Goal: Task Accomplishment & Management: Use online tool/utility

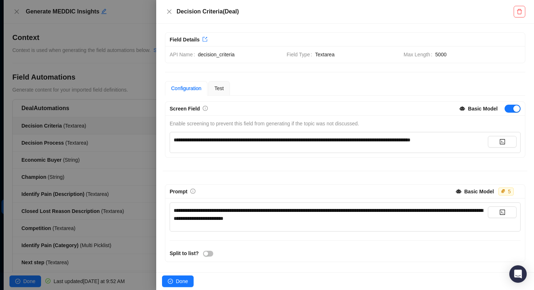
click at [15, 7] on div at bounding box center [267, 145] width 534 height 290
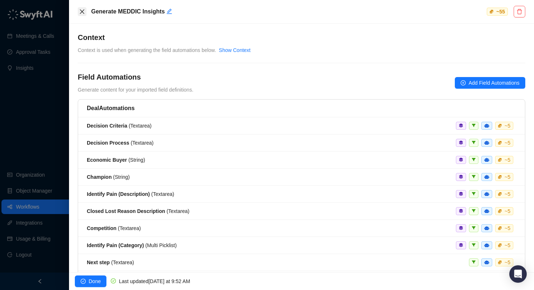
click at [84, 11] on icon "close" at bounding box center [82, 12] width 6 height 6
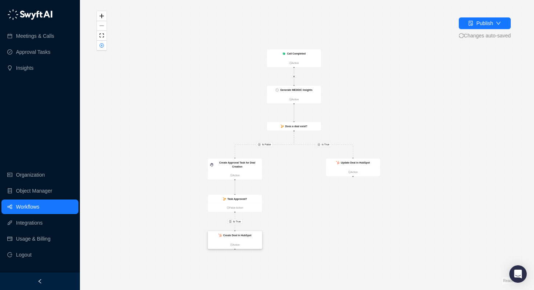
click at [235, 236] on strong "Create Deal in HubSpot" at bounding box center [237, 235] width 28 height 3
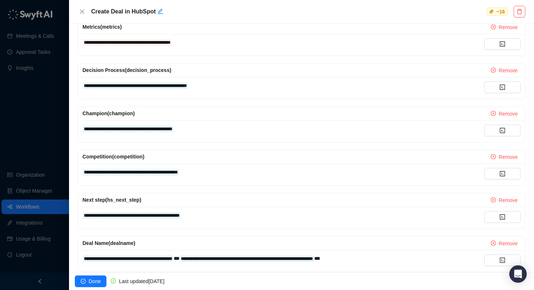
scroll to position [624, 0]
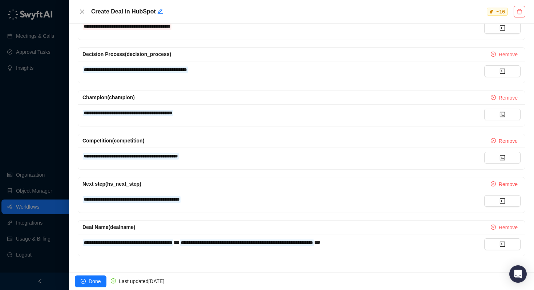
drag, startPoint x: 80, startPoint y: 99, endPoint x: 159, endPoint y: 236, distance: 158.7
copy form "**********"
click at [225, 167] on div "**********" at bounding box center [301, 159] width 447 height 22
click at [131, 228] on span "Deal Name (dealname)" at bounding box center [109, 227] width 53 height 6
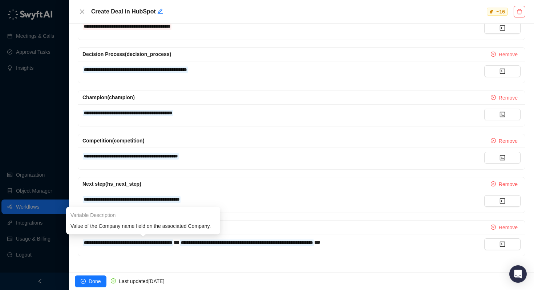
click at [124, 244] on span "**********" at bounding box center [128, 243] width 88 height 4
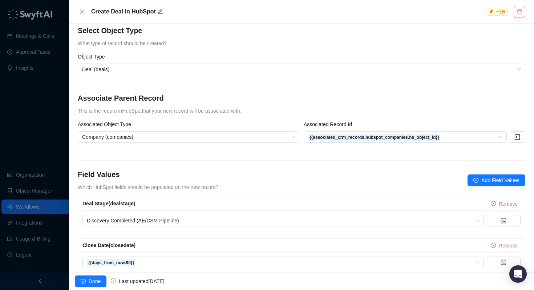
scroll to position [0, 0]
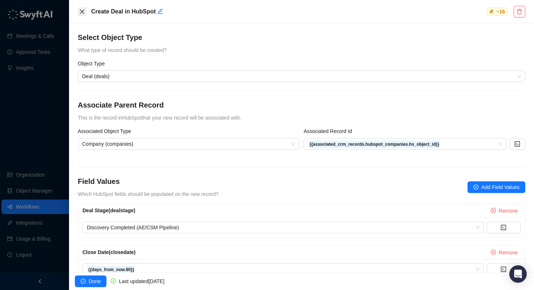
click at [81, 15] on button "Close" at bounding box center [82, 11] width 9 height 9
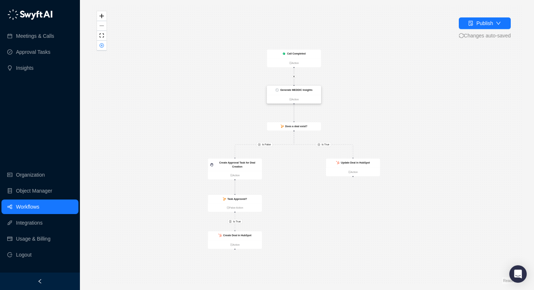
click at [299, 89] on strong "Generate MEDDIC Insights" at bounding box center [296, 90] width 32 height 3
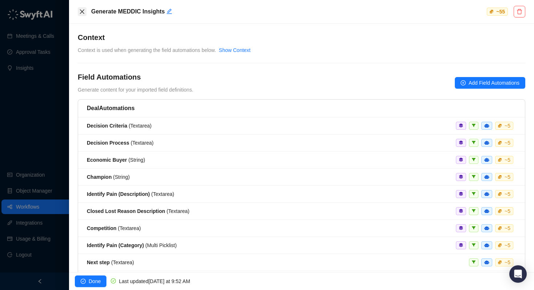
click at [80, 8] on button "Close" at bounding box center [82, 11] width 9 height 9
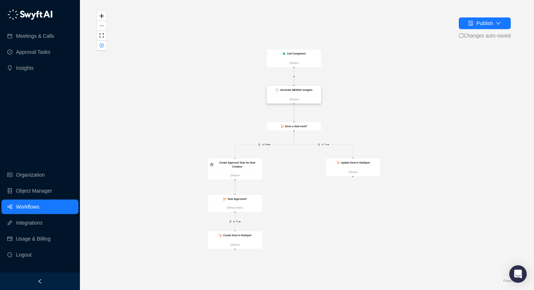
click at [298, 88] on div "Generate MEDDIC Insights" at bounding box center [294, 90] width 54 height 9
click at [296, 91] on strong "Generate MEDDIC Insights" at bounding box center [296, 90] width 32 height 3
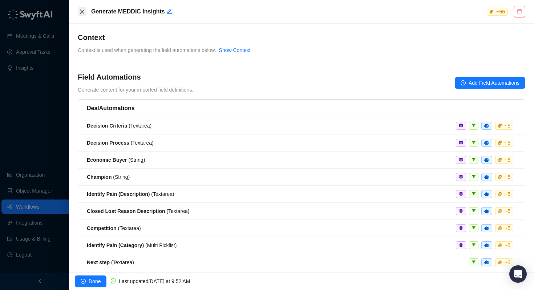
click at [82, 14] on icon "close" at bounding box center [82, 12] width 6 height 6
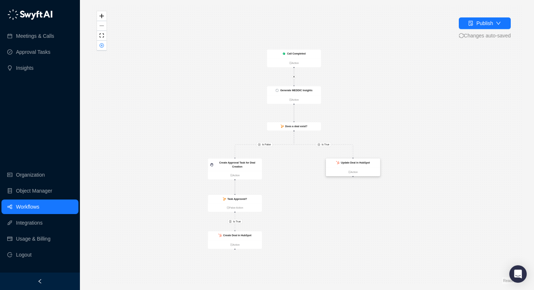
click at [356, 162] on strong "Update Deal in HubSpot" at bounding box center [355, 162] width 29 height 3
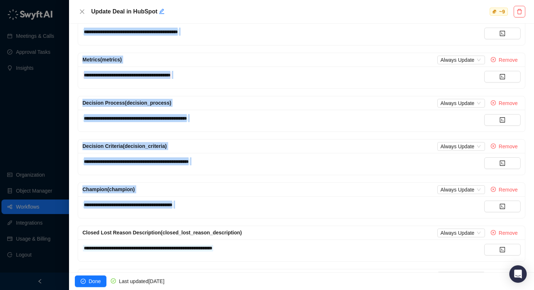
scroll to position [262, 0]
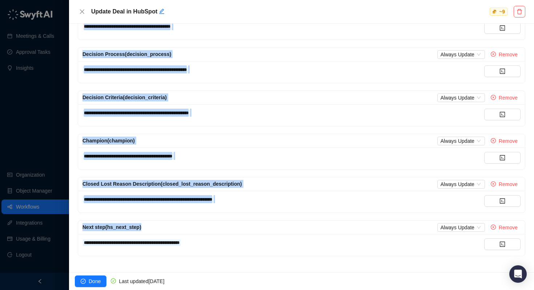
drag, startPoint x: 74, startPoint y: 139, endPoint x: 226, endPoint y: 257, distance: 192.3
click at [226, 257] on div "**********" at bounding box center [301, 148] width 465 height 249
copy form "**********"
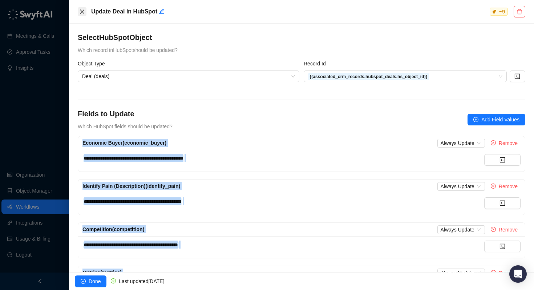
click at [81, 8] on button "Close" at bounding box center [82, 11] width 9 height 9
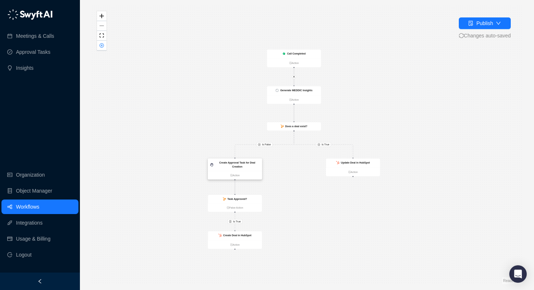
click at [240, 164] on div "Create Approval Task for Deal Creation" at bounding box center [237, 165] width 45 height 8
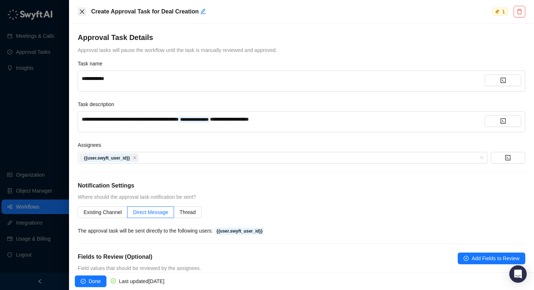
click at [80, 13] on icon "close" at bounding box center [82, 11] width 4 height 4
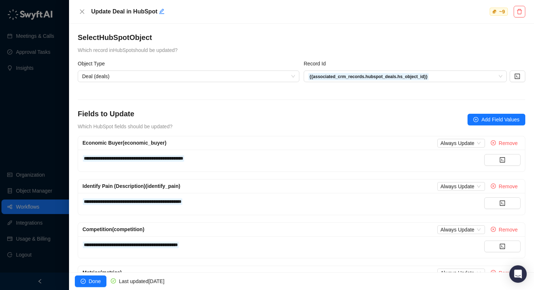
click at [26, 205] on div at bounding box center [267, 145] width 534 height 290
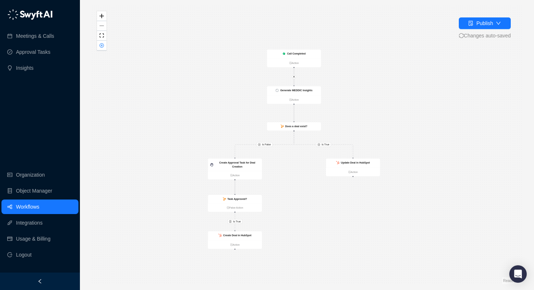
click at [34, 206] on link "Workflows" at bounding box center [27, 207] width 23 height 15
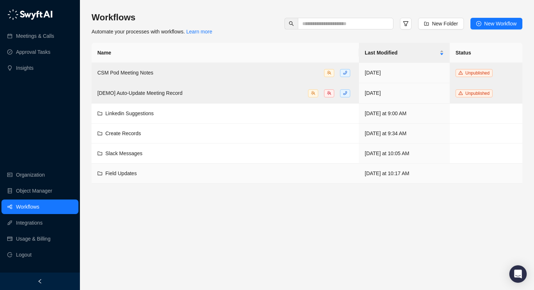
click at [118, 177] on td "Field Updates" at bounding box center [226, 174] width 268 height 20
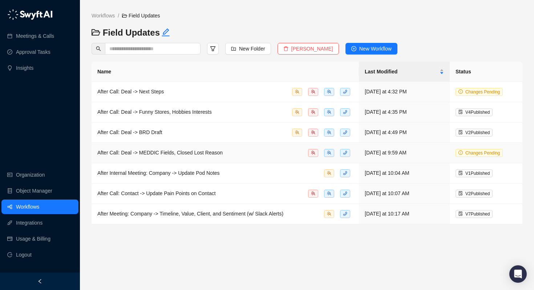
click at [138, 151] on span "After Call: Deal -> MEDDIC Fields, Closed Lost Reason" at bounding box center [159, 153] width 125 height 6
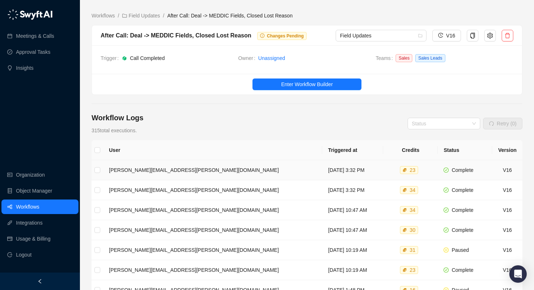
scroll to position [9, 0]
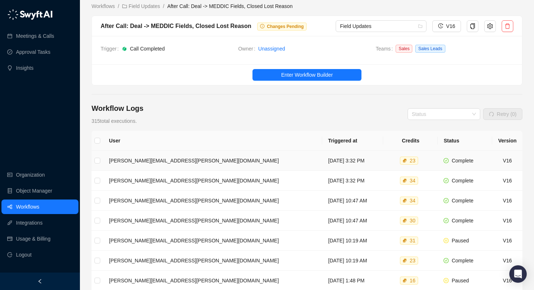
click at [169, 157] on td "[PERSON_NAME][EMAIL_ADDRESS][PERSON_NAME][DOMAIN_NAME]" at bounding box center [212, 161] width 219 height 20
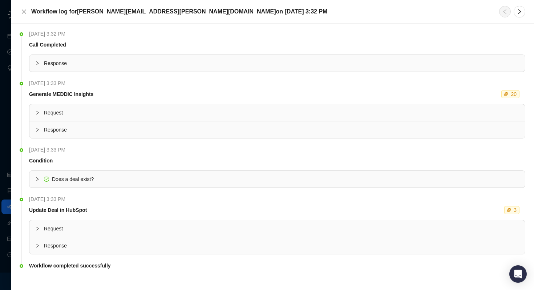
click at [35, 112] on div "Request" at bounding box center [277, 112] width 496 height 17
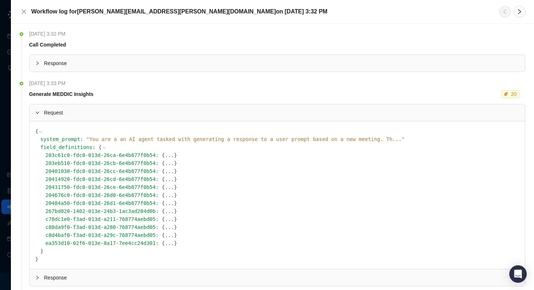
click at [165, 155] on button "..." at bounding box center [169, 155] width 9 height 8
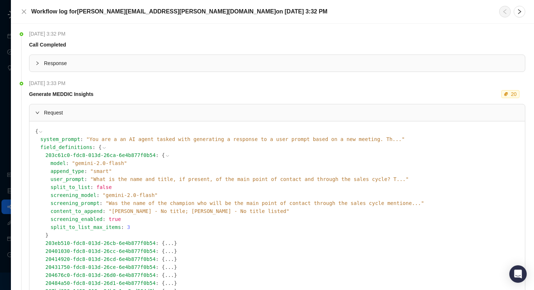
click at [165, 243] on button "..." at bounding box center [169, 243] width 9 height 8
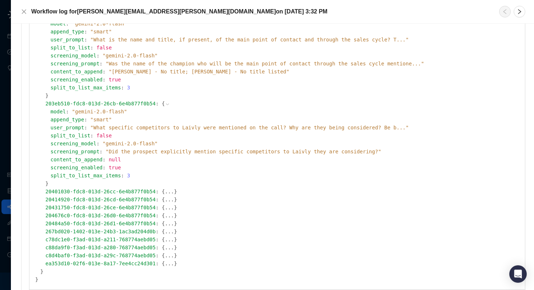
scroll to position [153, 0]
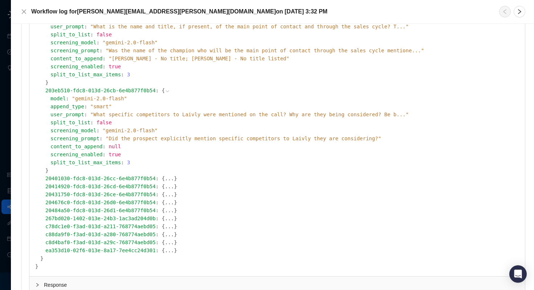
click at [165, 180] on button "..." at bounding box center [169, 179] width 9 height 8
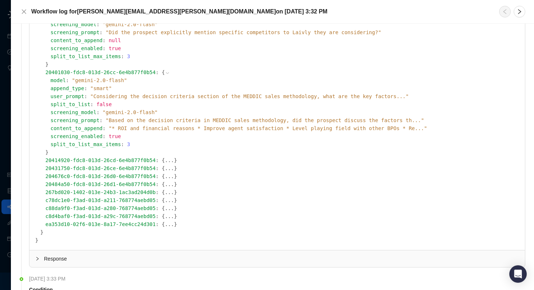
scroll to position [281, 0]
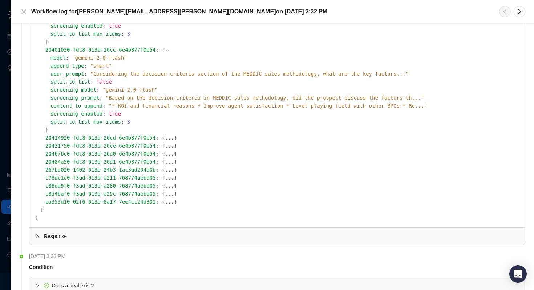
click at [165, 138] on button "..." at bounding box center [169, 138] width 9 height 8
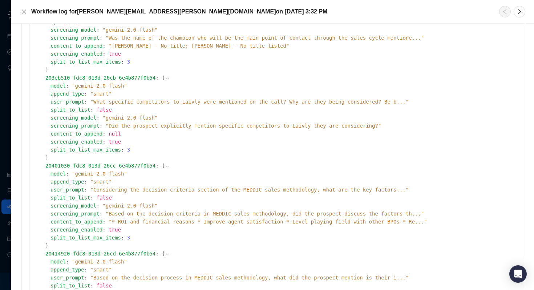
scroll to position [0, 0]
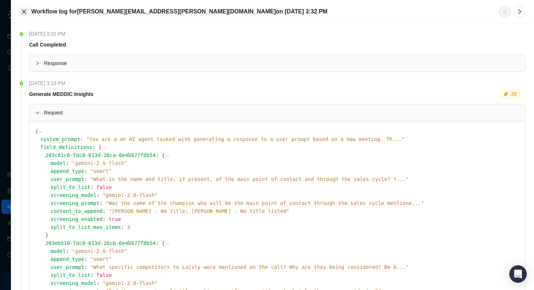
click at [25, 14] on icon "close" at bounding box center [24, 12] width 6 height 6
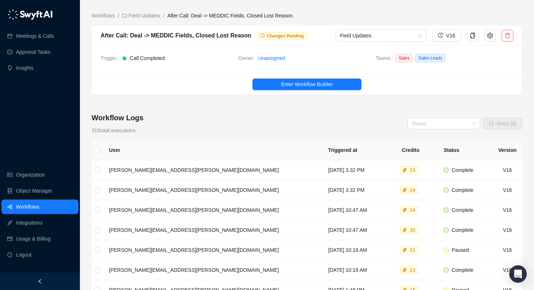
click at [39, 207] on link "Workflows" at bounding box center [27, 207] width 23 height 15
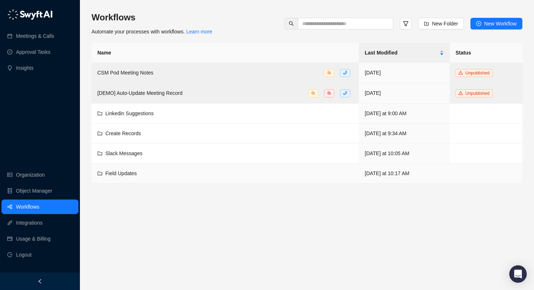
click at [125, 173] on span "Field Updates" at bounding box center [120, 174] width 31 height 6
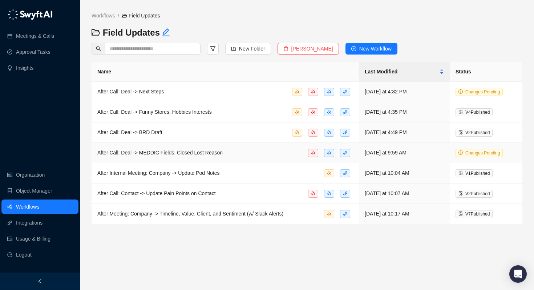
click at [155, 151] on span "After Call: Deal -> MEDDIC Fields, Closed Lost Reason" at bounding box center [159, 153] width 125 height 6
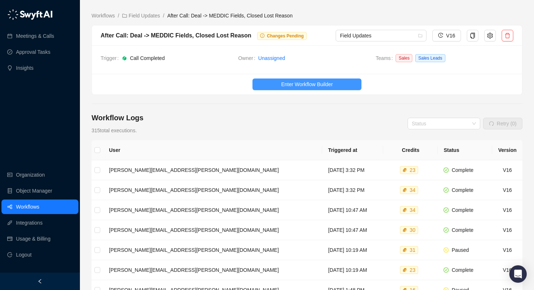
click at [304, 81] on span "Enter Workflow Builder" at bounding box center [307, 84] width 52 height 8
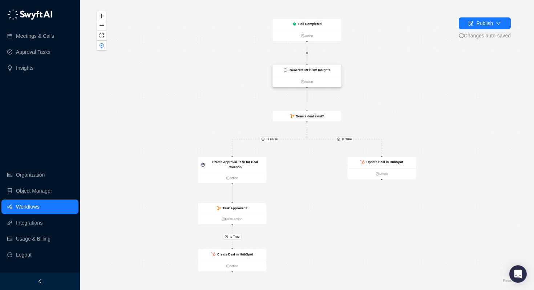
click at [301, 71] on strong "Generate MEDDIC Insights" at bounding box center [310, 70] width 41 height 4
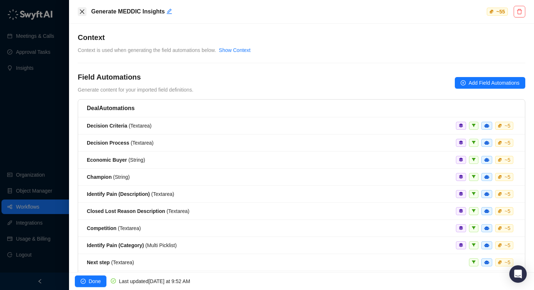
click at [79, 13] on button "Close" at bounding box center [82, 11] width 9 height 9
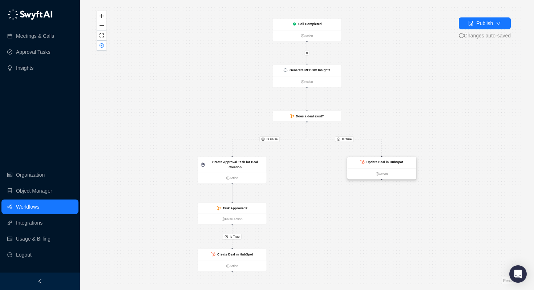
click at [392, 161] on strong "Update Deal in HubSpot" at bounding box center [385, 162] width 37 height 4
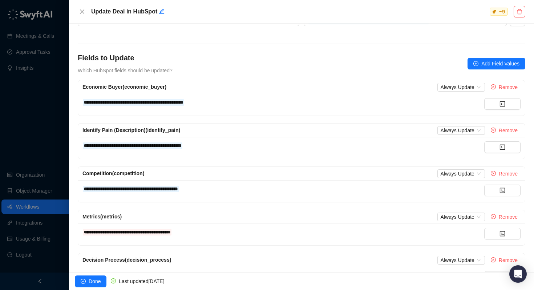
scroll to position [107, 0]
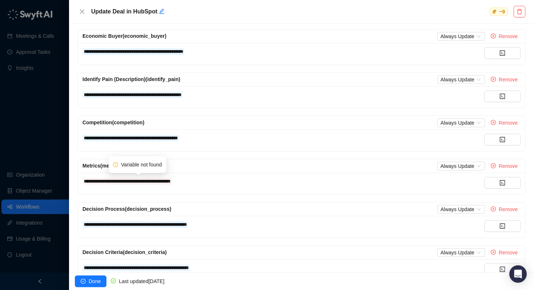
click at [126, 184] on span "**********" at bounding box center [127, 181] width 87 height 4
click at [93, 164] on span "Metrics (metrics)" at bounding box center [102, 166] width 39 height 6
click at [93, 185] on span "**********" at bounding box center [127, 181] width 89 height 7
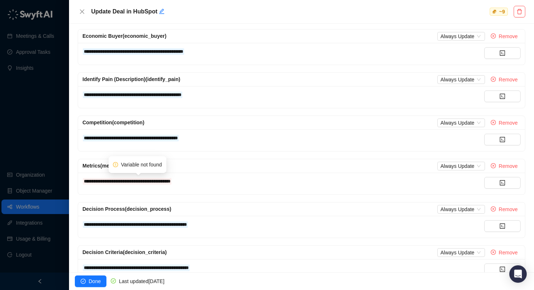
click at [91, 182] on span "**********" at bounding box center [127, 181] width 87 height 4
click at [97, 165] on span "Metrics (metrics)" at bounding box center [102, 166] width 39 height 6
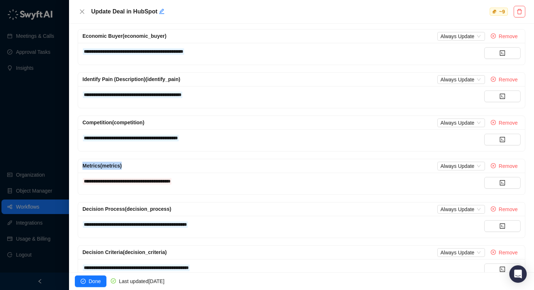
click at [97, 165] on span "Metrics (metrics)" at bounding box center [102, 166] width 39 height 6
click at [507, 183] on button "button" at bounding box center [503, 183] width 36 height 12
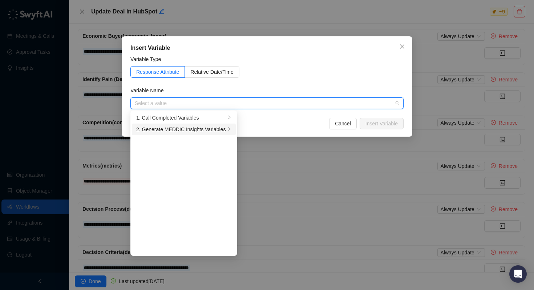
click at [232, 131] on icon "right" at bounding box center [229, 129] width 4 height 4
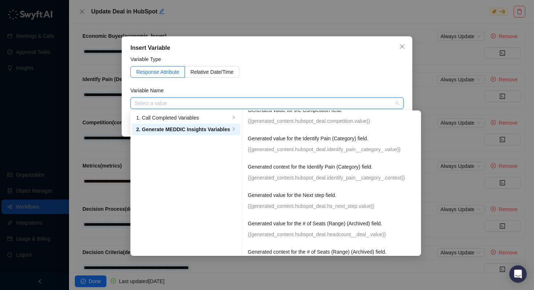
scroll to position [255, 0]
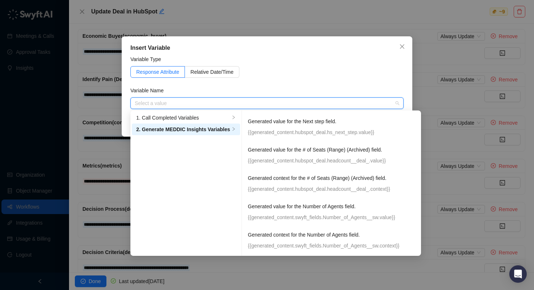
click at [264, 62] on div "Variable Type" at bounding box center [267, 60] width 273 height 11
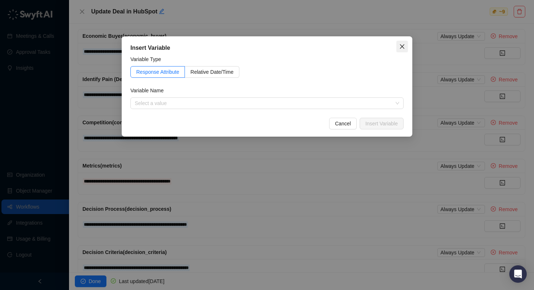
click at [400, 45] on icon "close" at bounding box center [403, 47] width 6 height 6
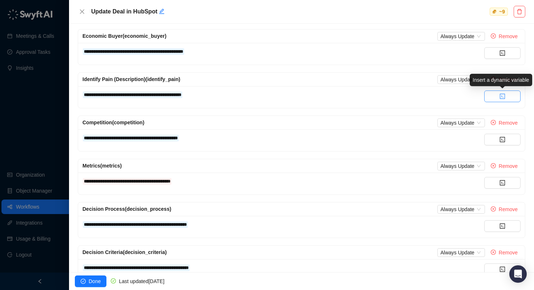
click at [499, 93] on button "button" at bounding box center [503, 97] width 36 height 12
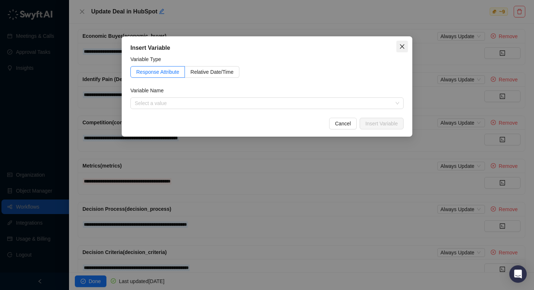
click at [398, 46] on span "Close" at bounding box center [403, 47] width 12 height 6
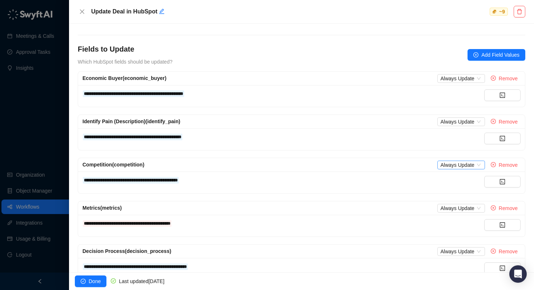
scroll to position [117, 0]
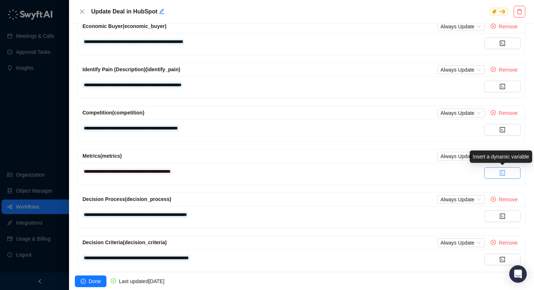
click at [505, 172] on icon "code" at bounding box center [502, 173] width 5 height 5
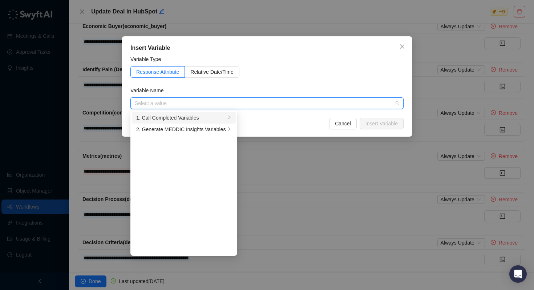
drag, startPoint x: 227, startPoint y: 116, endPoint x: 227, endPoint y: 120, distance: 4.4
click at [227, 116] on li "1. Call Completed Variables" at bounding box center [184, 118] width 104 height 12
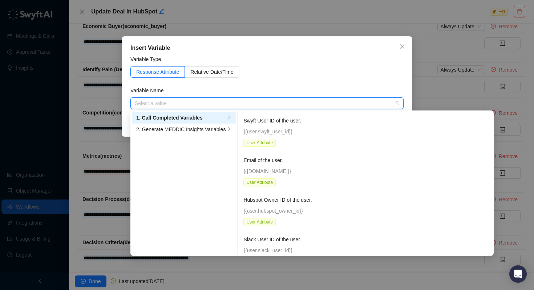
drag, startPoint x: 227, startPoint y: 120, endPoint x: 222, endPoint y: 119, distance: 5.2
click at [222, 119] on li "1. Call Completed Variables" at bounding box center [184, 118] width 104 height 12
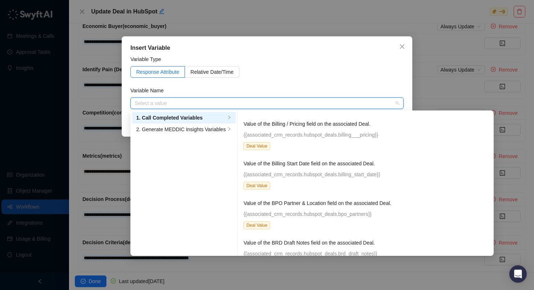
scroll to position [2156, 0]
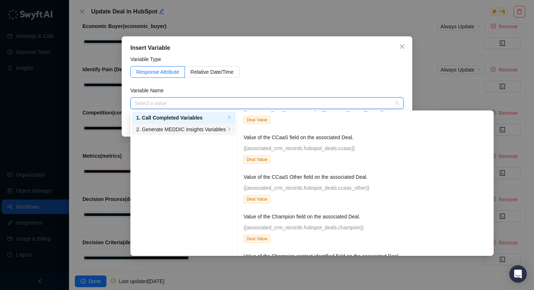
click at [181, 130] on div "2. Generate MEDDIC Insights Variables" at bounding box center [180, 129] width 89 height 8
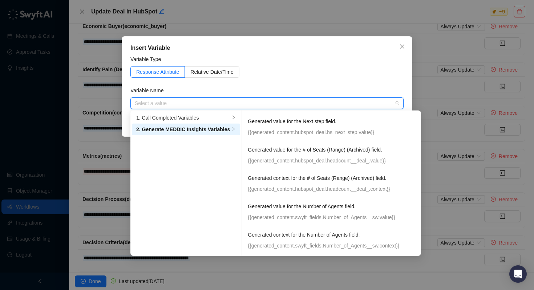
scroll to position [255, 0]
click at [402, 48] on icon "close" at bounding box center [403, 47] width 6 height 6
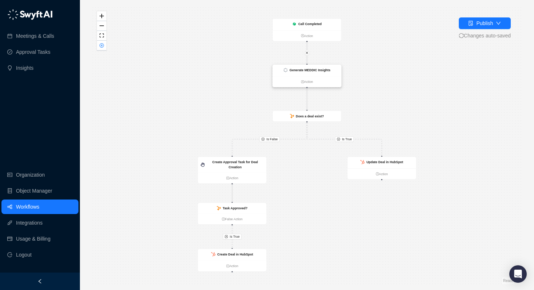
click at [315, 69] on strong "Generate MEDDIC Insights" at bounding box center [310, 70] width 41 height 4
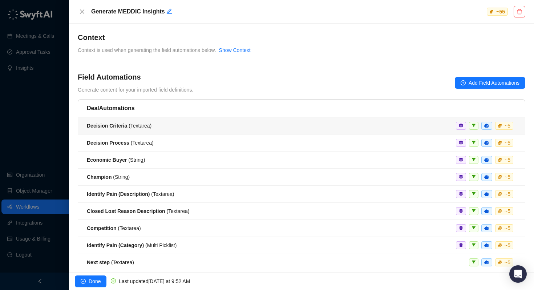
click at [174, 128] on div "Decision Criteria ( Textarea ) ~ 5" at bounding box center [302, 126] width 430 height 8
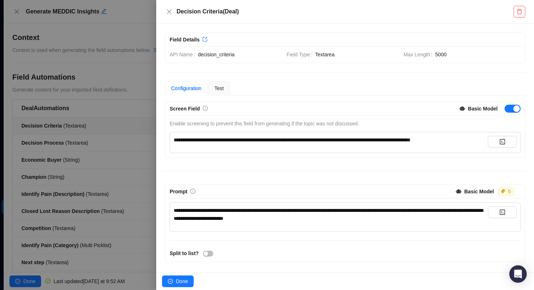
click at [214, 141] on span "**********" at bounding box center [292, 139] width 237 height 5
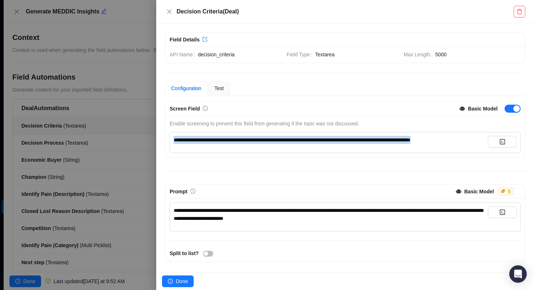
click at [214, 141] on span "**********" at bounding box center [292, 139] width 237 height 5
copy span "**********"
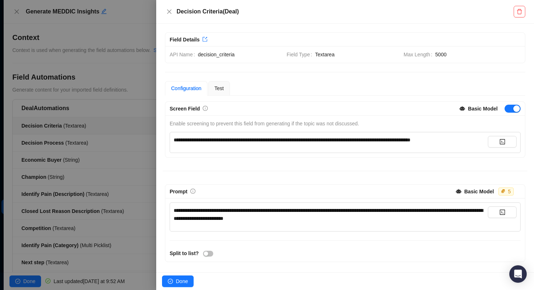
click at [119, 53] on div at bounding box center [267, 145] width 534 height 290
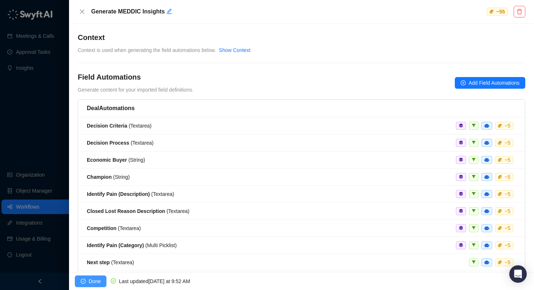
click at [91, 283] on span "Done" at bounding box center [95, 281] width 12 height 8
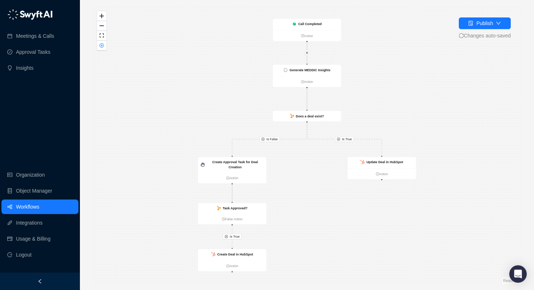
click at [39, 212] on link "Workflows" at bounding box center [27, 207] width 23 height 15
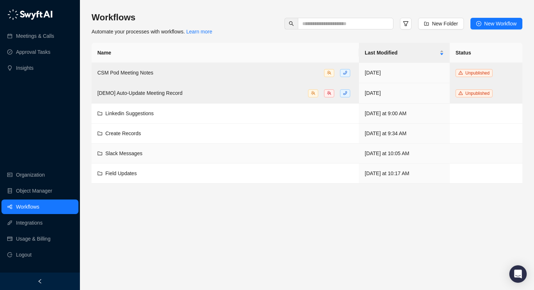
click at [118, 176] on span "Field Updates" at bounding box center [120, 174] width 31 height 6
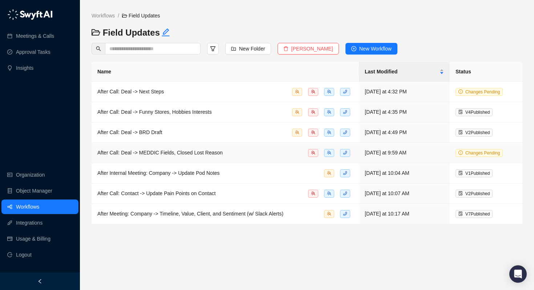
click at [141, 149] on div "After Call: Deal -> MEDDIC Fields, Closed Lost Reason" at bounding box center [225, 153] width 256 height 8
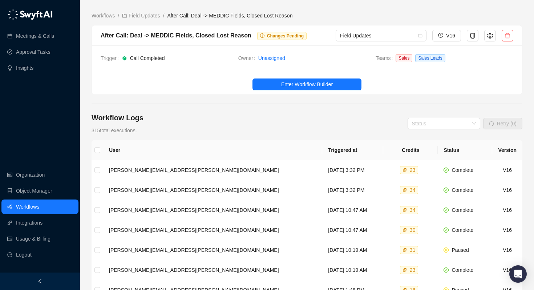
click at [151, 171] on td "[PERSON_NAME][EMAIL_ADDRESS][PERSON_NAME][DOMAIN_NAME]" at bounding box center [212, 170] width 219 height 20
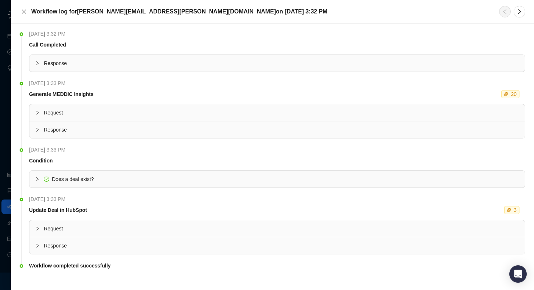
click at [41, 113] on div at bounding box center [39, 113] width 9 height 8
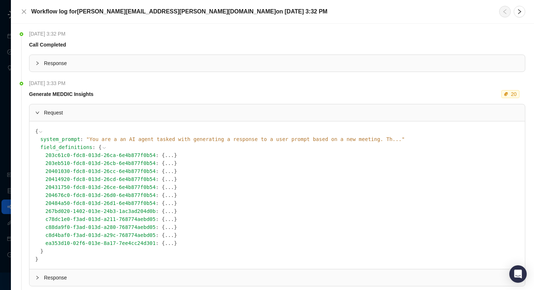
click at [165, 155] on button "..." at bounding box center [169, 155] width 9 height 8
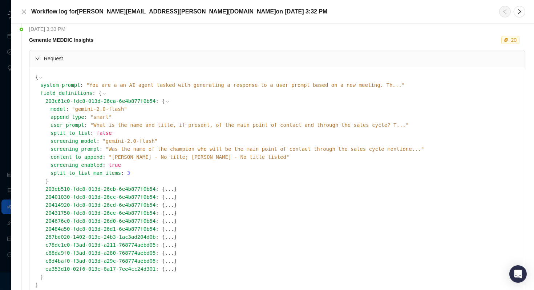
scroll to position [104, 0]
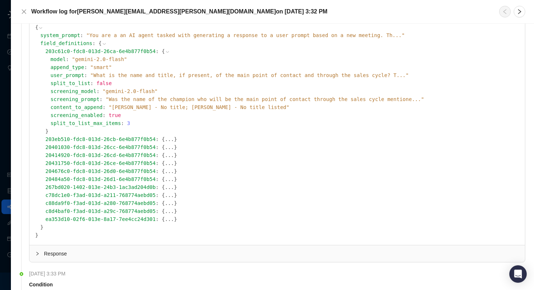
click at [165, 140] on button "..." at bounding box center [169, 139] width 9 height 8
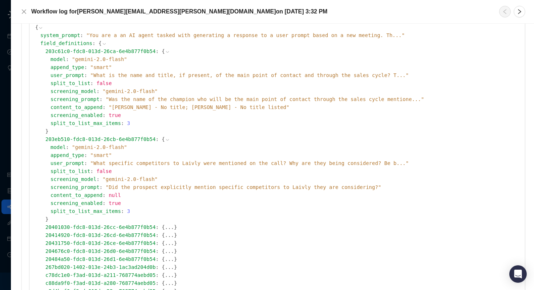
scroll to position [144, 0]
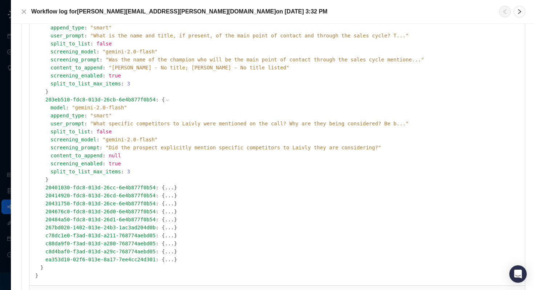
click at [165, 189] on button "..." at bounding box center [169, 188] width 9 height 8
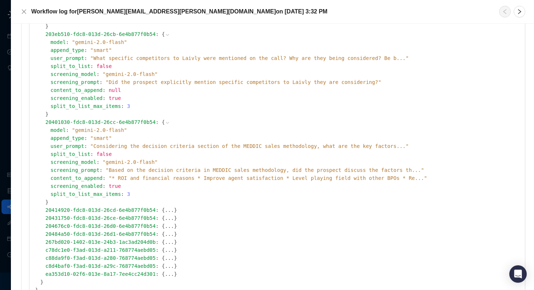
scroll to position [217, 0]
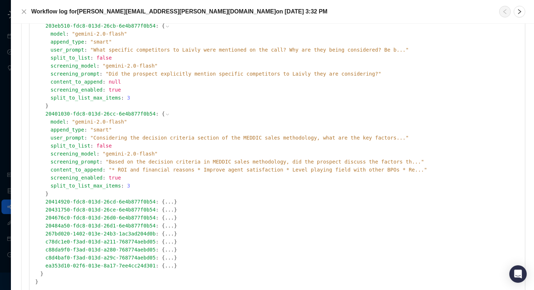
click at [165, 198] on button "..." at bounding box center [169, 202] width 9 height 8
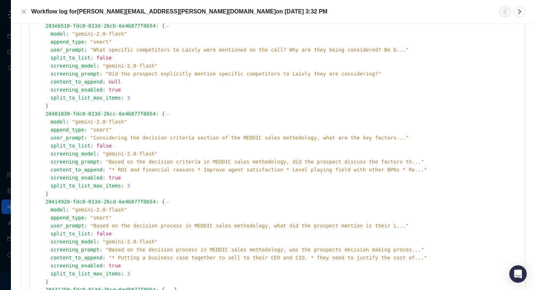
scroll to position [360, 0]
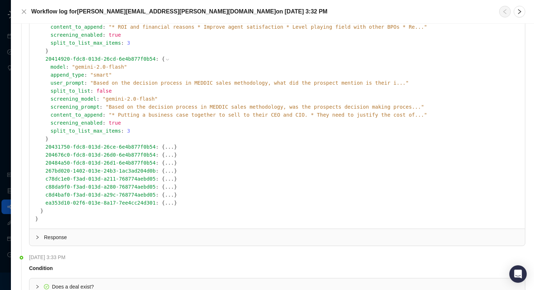
click at [165, 147] on button "..." at bounding box center [169, 147] width 9 height 8
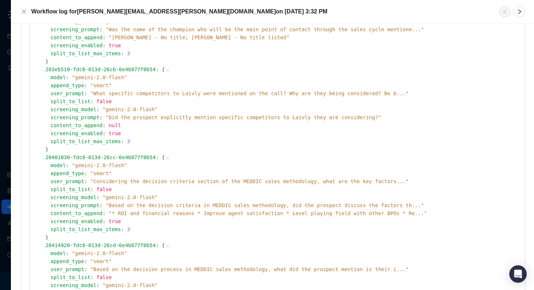
scroll to position [209, 0]
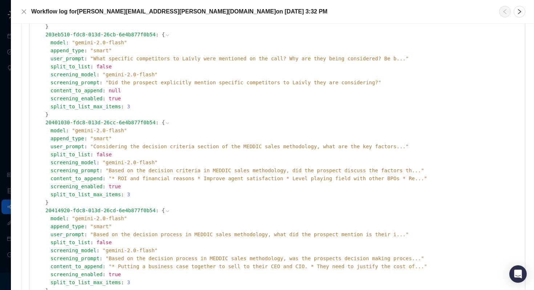
click at [0, 0] on icon at bounding box center [0, 0] width 0 height 0
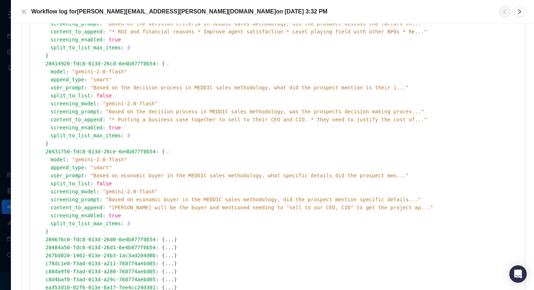
scroll to position [398, 0]
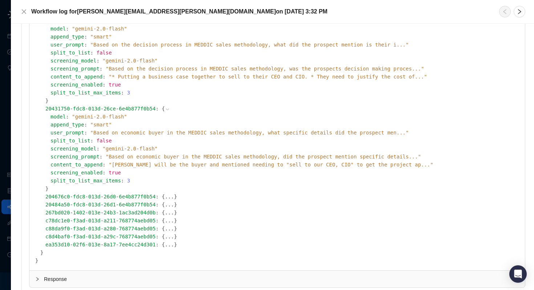
click at [0, 0] on icon at bounding box center [0, 0] width 0 height 0
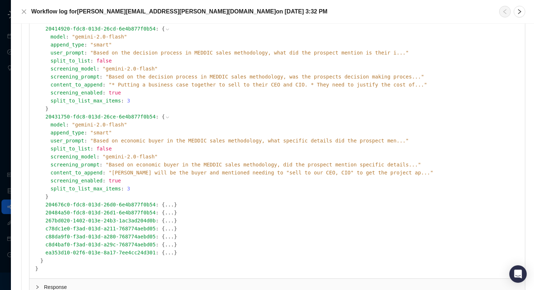
scroll to position [376, 0]
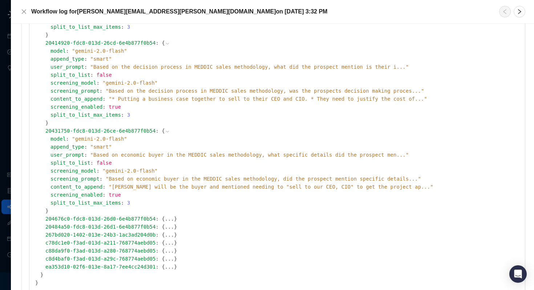
click at [0, 0] on icon at bounding box center [0, 0] width 0 height 0
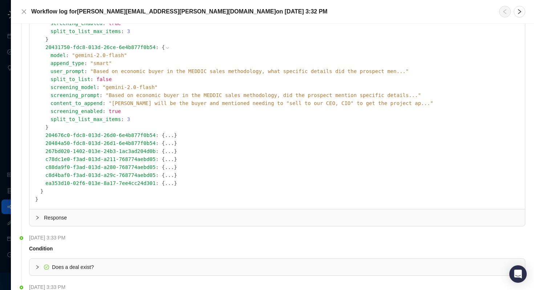
click at [165, 137] on button "..." at bounding box center [169, 135] width 9 height 8
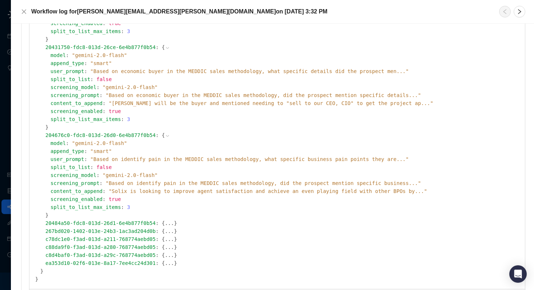
click at [0, 0] on icon at bounding box center [0, 0] width 0 height 0
click at [165, 222] on button "..." at bounding box center [169, 223] width 9 height 8
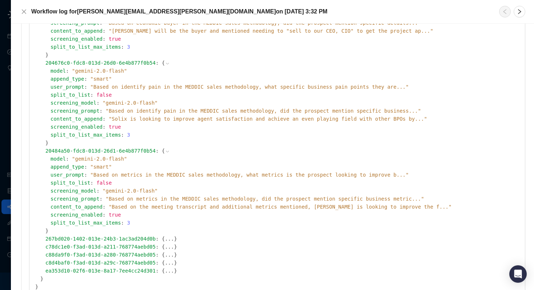
scroll to position [549, 0]
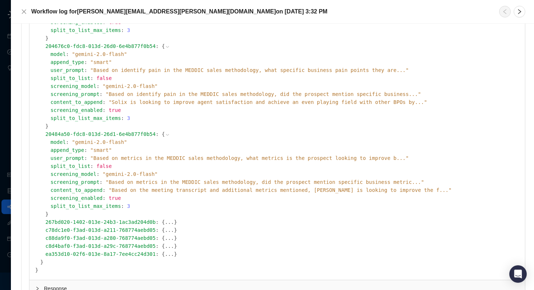
click at [0, 0] on icon at bounding box center [0, 0] width 0 height 0
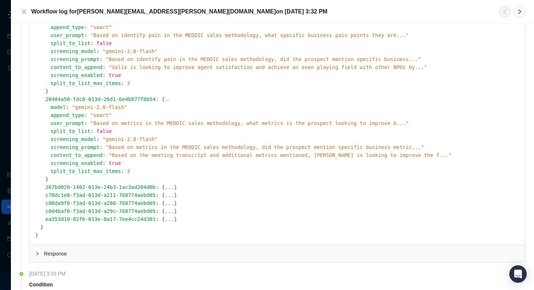
scroll to position [586, 0]
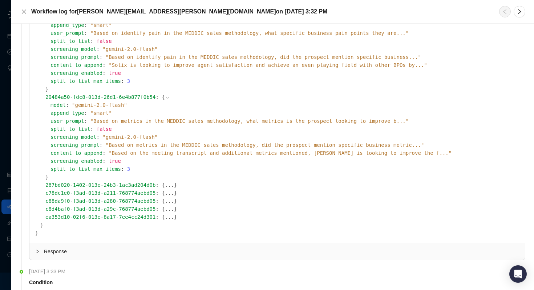
click at [0, 0] on icon at bounding box center [0, 0] width 0 height 0
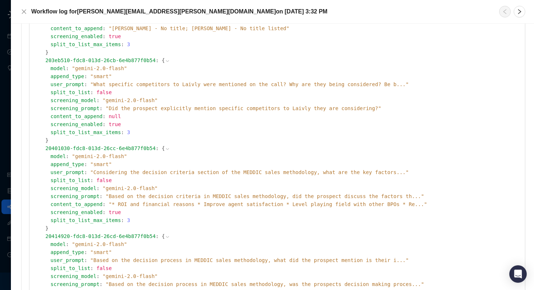
scroll to position [0, 0]
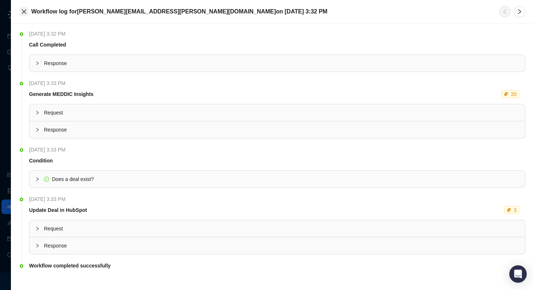
click at [22, 11] on icon "close" at bounding box center [24, 12] width 6 height 6
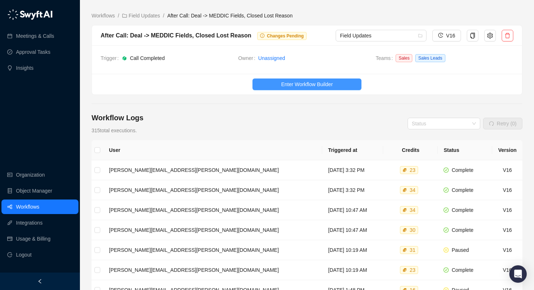
click at [301, 85] on span "Enter Workflow Builder" at bounding box center [307, 84] width 52 height 8
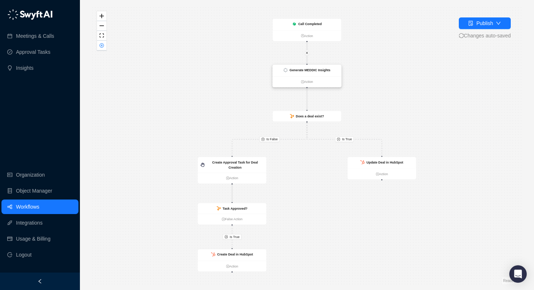
click at [306, 69] on strong "Generate MEDDIC Insights" at bounding box center [310, 70] width 41 height 4
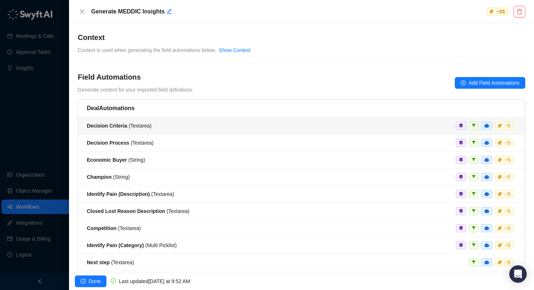
click at [187, 124] on div "Decision Criteria ( Textarea ) ~ 5" at bounding box center [302, 126] width 430 height 8
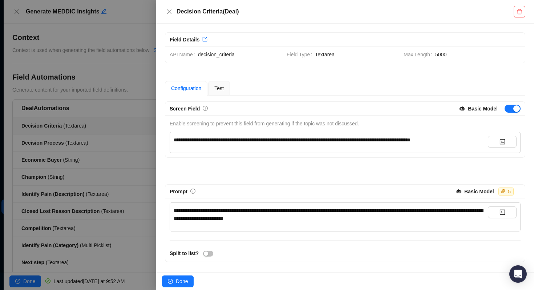
click at [98, 130] on div at bounding box center [267, 145] width 534 height 290
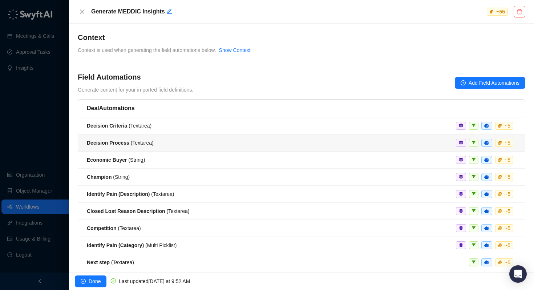
click at [136, 141] on span "Decision Process ( Textarea )" at bounding box center [120, 143] width 67 height 6
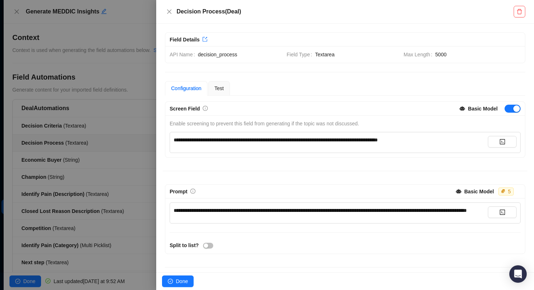
click at [121, 133] on div at bounding box center [267, 145] width 534 height 290
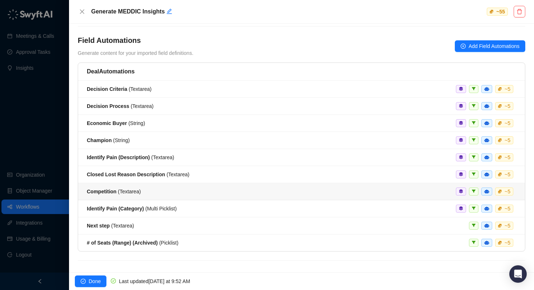
scroll to position [37, 0]
click at [162, 190] on div "Competition ( Textarea ) ~ 5" at bounding box center [302, 191] width 430 height 8
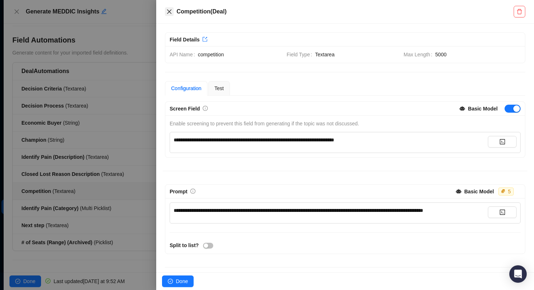
click at [169, 13] on icon "close" at bounding box center [170, 12] width 6 height 6
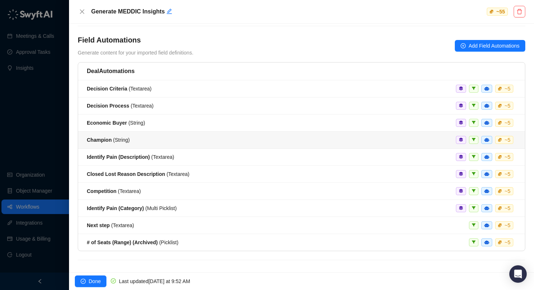
scroll to position [29, 0]
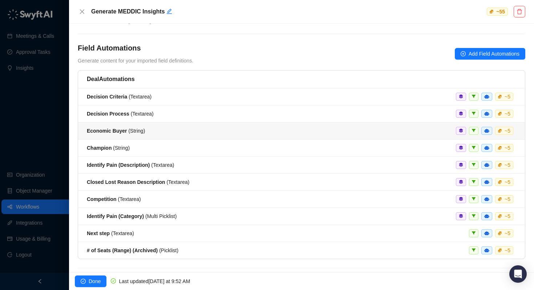
click at [129, 132] on span "Economic Buyer ( String )" at bounding box center [116, 131] width 58 height 6
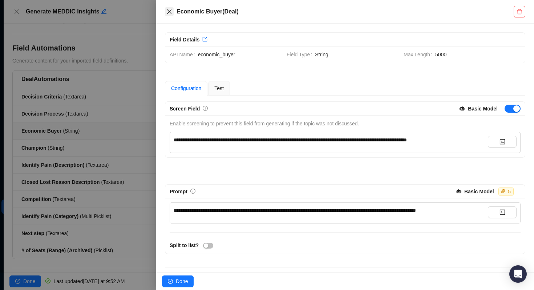
click at [168, 12] on icon "close" at bounding box center [170, 12] width 6 height 6
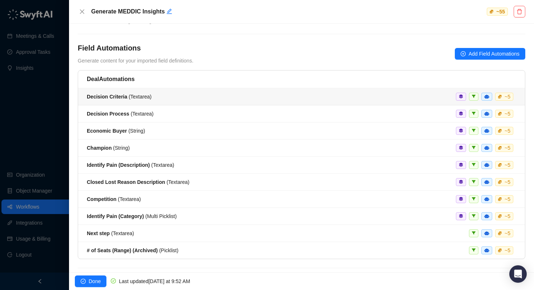
click at [127, 94] on strong "Decision Criteria" at bounding box center [107, 97] width 40 height 6
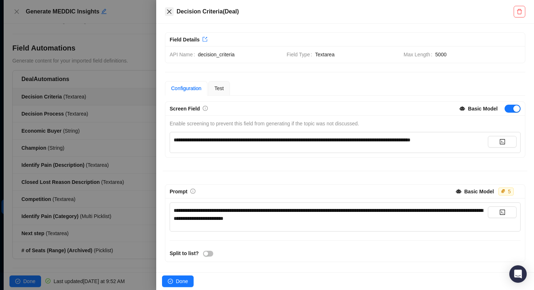
click at [166, 12] on button "Close" at bounding box center [169, 11] width 9 height 9
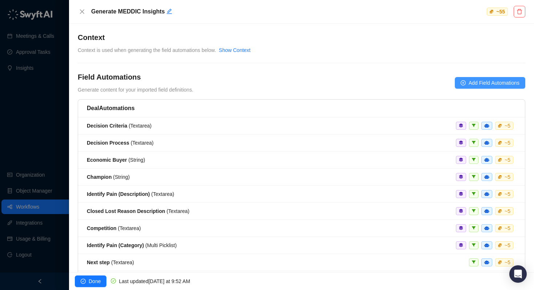
click at [474, 83] on span "Add Field Automations" at bounding box center [494, 83] width 51 height 8
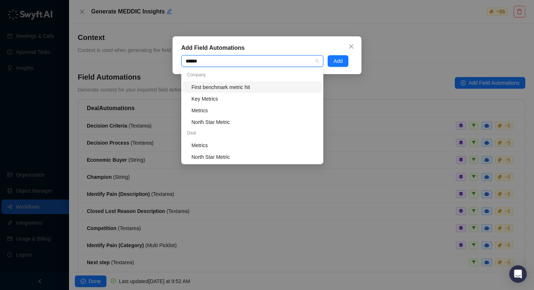
type input "*******"
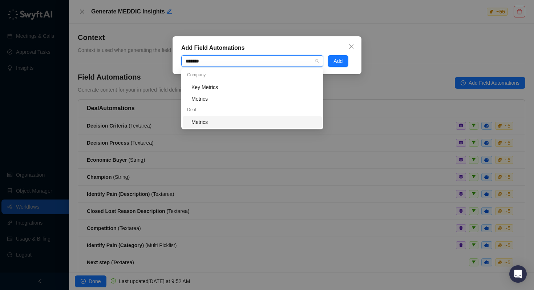
click at [216, 123] on div "Metrics" at bounding box center [255, 122] width 126 height 8
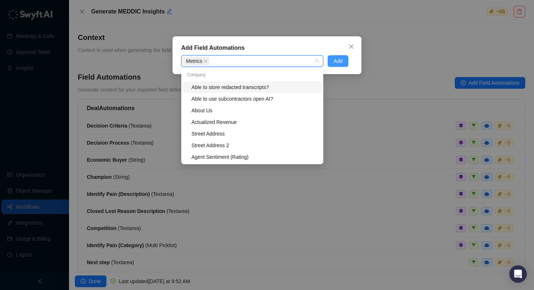
click at [336, 60] on span "Add" at bounding box center [338, 61] width 9 height 8
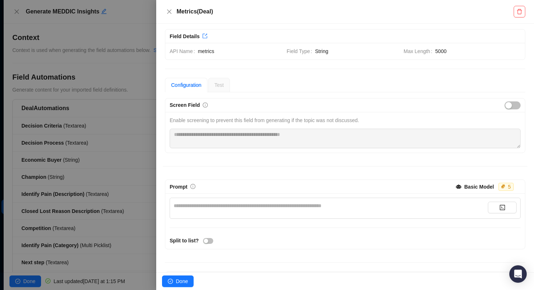
scroll to position [46, 0]
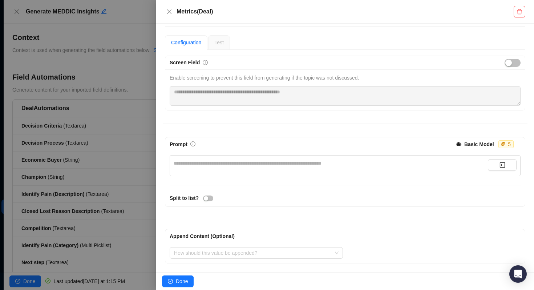
click at [231, 166] on div "**********" at bounding box center [331, 163] width 315 height 8
click at [514, 58] on div "Screen Field" at bounding box center [345, 63] width 360 height 14
click at [512, 63] on button "button" at bounding box center [513, 63] width 16 height 8
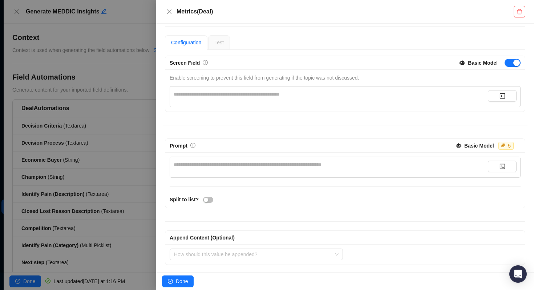
click at [228, 96] on div "**********" at bounding box center [331, 94] width 315 height 8
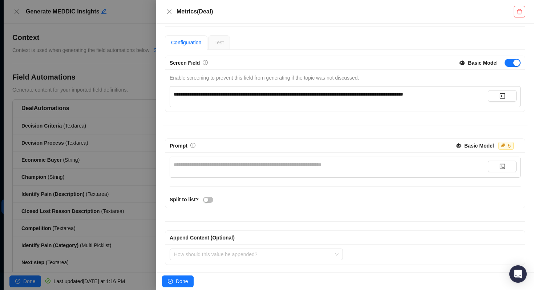
click at [228, 96] on span "**********" at bounding box center [289, 94] width 230 height 5
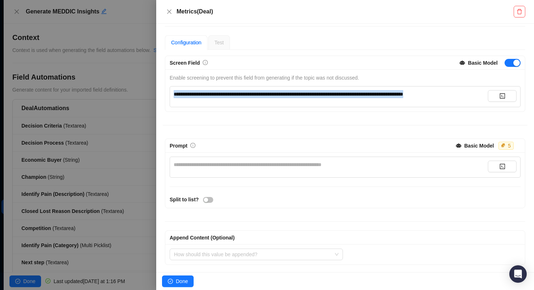
click at [228, 96] on span "**********" at bounding box center [289, 94] width 230 height 5
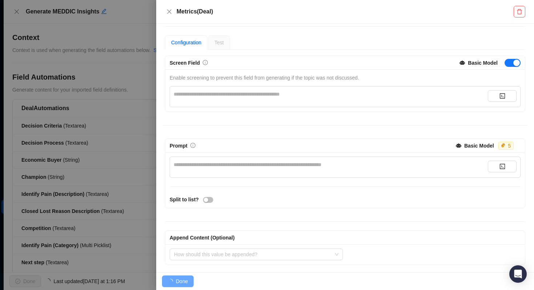
click at [226, 161] on div "**********" at bounding box center [331, 165] width 315 height 8
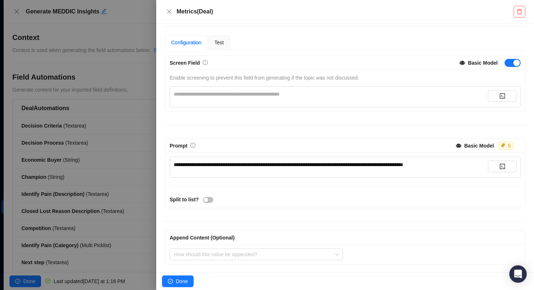
click at [239, 96] on div "**********" at bounding box center [331, 94] width 315 height 8
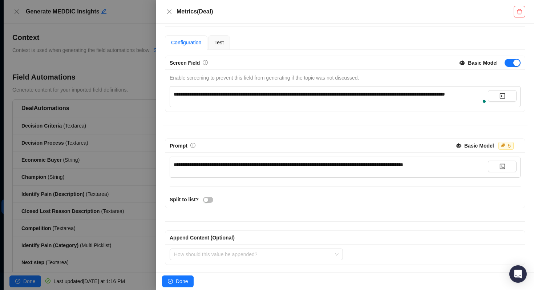
scroll to position [55, 0]
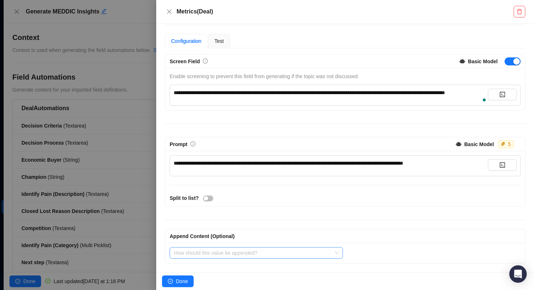
click at [232, 252] on input "search" at bounding box center [254, 253] width 160 height 11
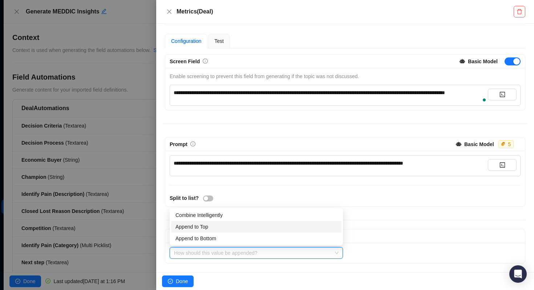
click at [202, 252] on input "search" at bounding box center [254, 253] width 160 height 11
click at [204, 214] on div "Combine Intelligently" at bounding box center [257, 215] width 162 height 8
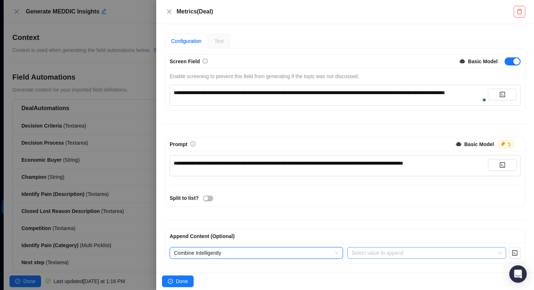
click at [377, 253] on input "search" at bounding box center [425, 253] width 146 height 11
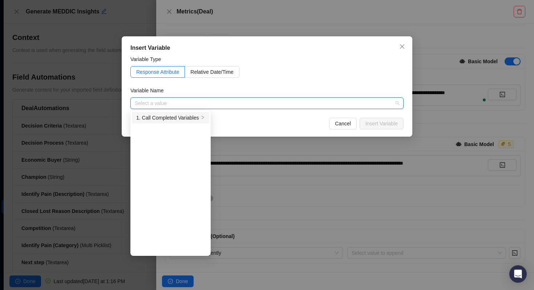
click at [204, 117] on icon "right" at bounding box center [203, 118] width 2 height 4
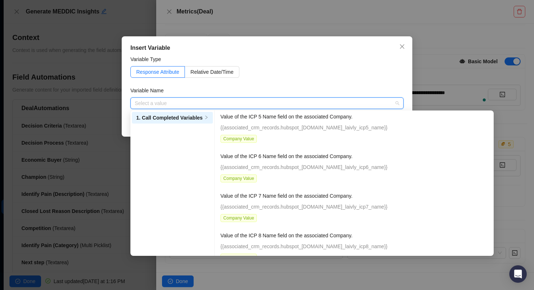
scroll to position [7031, 0]
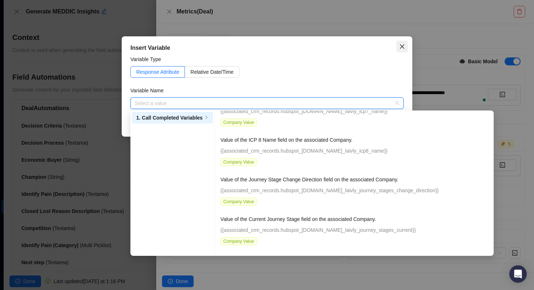
click at [401, 50] on button "Close" at bounding box center [403, 47] width 12 height 12
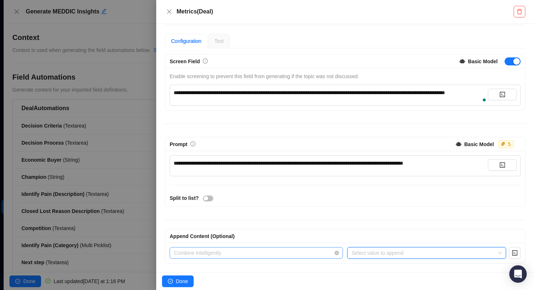
click at [231, 251] on span "Combine Intelligently" at bounding box center [256, 253] width 165 height 11
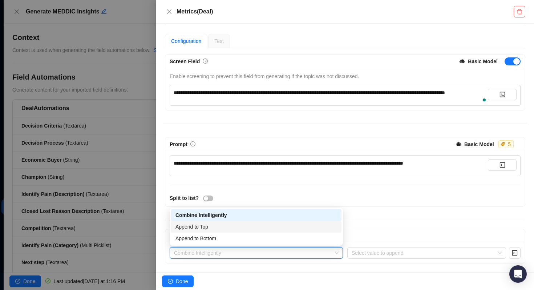
click at [217, 228] on div "Append to Top" at bounding box center [257, 227] width 162 height 8
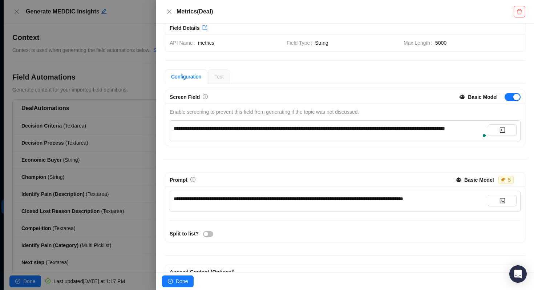
scroll to position [55, 0]
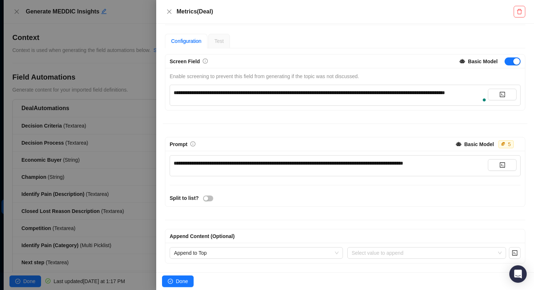
click at [339, 198] on div "Split to list?" at bounding box center [346, 198] width 356 height 8
click at [319, 259] on div "Append to Top Select value to append" at bounding box center [345, 253] width 360 height 20
click at [319, 256] on span "Append to Top" at bounding box center [256, 253] width 165 height 11
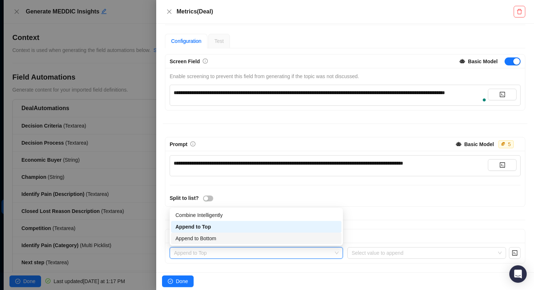
click at [284, 266] on div "**********" at bounding box center [345, 148] width 378 height 249
click at [330, 251] on span "Append to Top" at bounding box center [256, 253] width 165 height 11
click at [293, 218] on div "Combine Intelligently" at bounding box center [257, 215] width 162 height 8
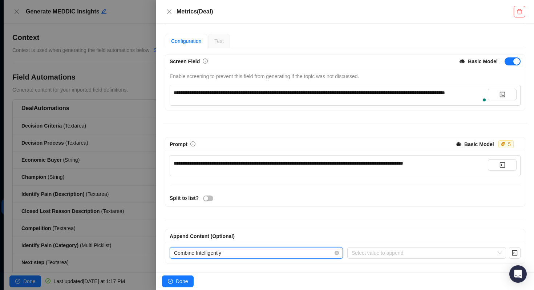
click at [277, 255] on span "Combine Intelligently" at bounding box center [256, 253] width 165 height 11
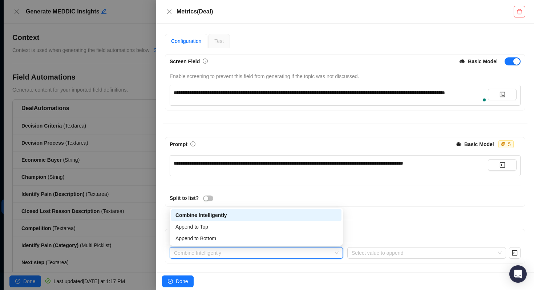
click at [249, 243] on div "Append to Bottom" at bounding box center [256, 239] width 171 height 12
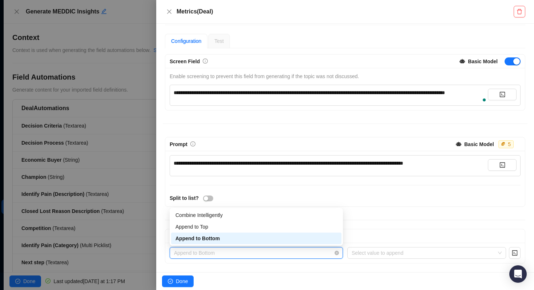
click at [244, 253] on span "Append to Bottom" at bounding box center [256, 253] width 165 height 11
click at [422, 236] on div "Append Content (Optional)" at bounding box center [345, 236] width 351 height 8
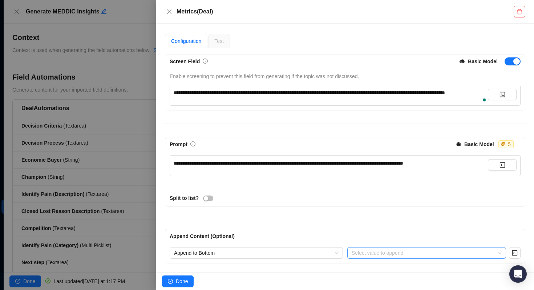
click at [446, 255] on input "search" at bounding box center [425, 253] width 146 height 11
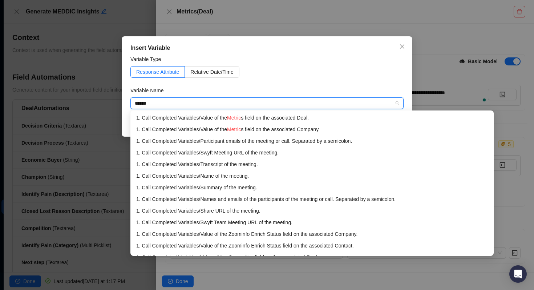
type input "*******"
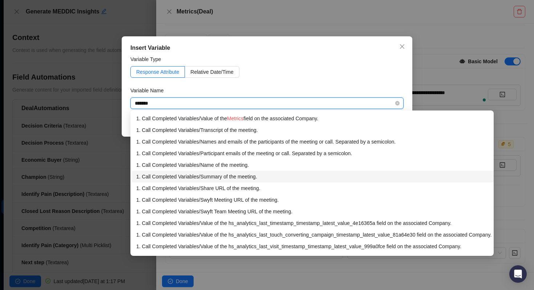
scroll to position [0, 0]
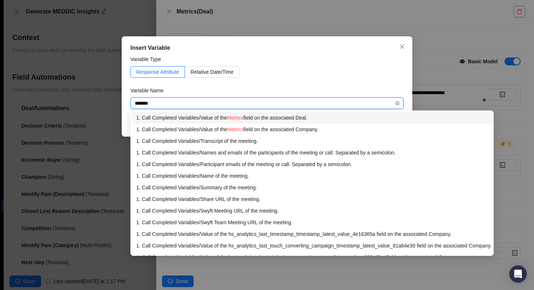
click at [319, 115] on div "1. Call Completed Variables / Value of the Metrics field on the associated Deal." at bounding box center [314, 118] width 356 height 8
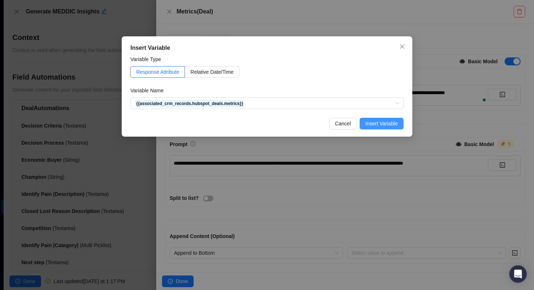
click at [384, 125] on span "Insert Variable" at bounding box center [382, 124] width 32 height 8
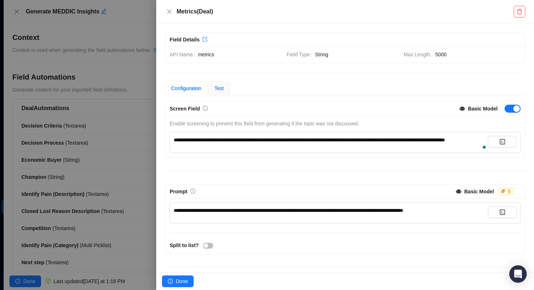
click at [224, 86] on span "Test" at bounding box center [219, 88] width 9 height 6
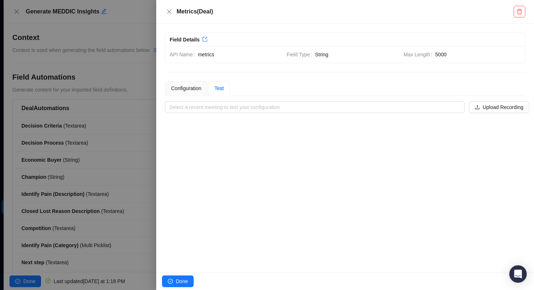
click at [223, 114] on div "**********" at bounding box center [345, 148] width 378 height 249
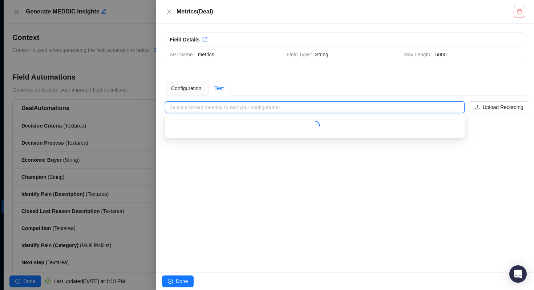
click at [223, 110] on input "search" at bounding box center [312, 107] width 287 height 11
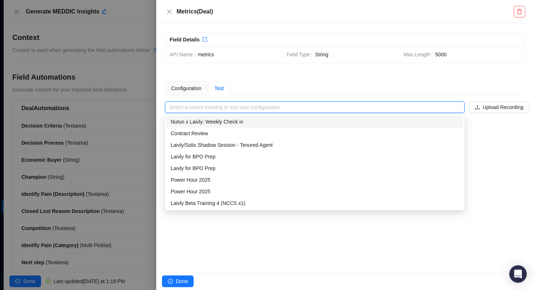
click at [217, 124] on div "Nutun x Laivly: Weekly Check in" at bounding box center [315, 122] width 288 height 8
type input "**********"
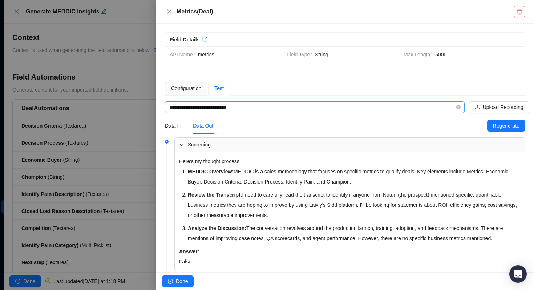
click at [209, 107] on input "**********" at bounding box center [312, 107] width 287 height 11
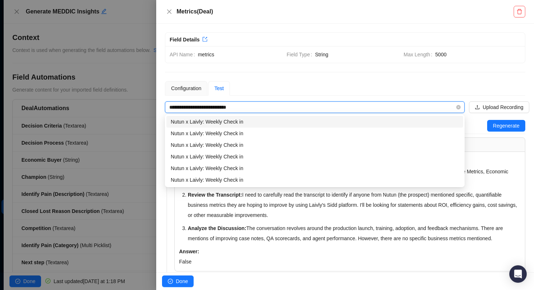
click at [267, 104] on input "**********" at bounding box center [312, 107] width 287 height 11
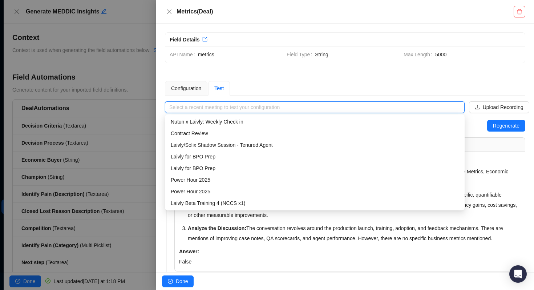
click at [279, 90] on div "Configuration Test" at bounding box center [345, 88] width 361 height 15
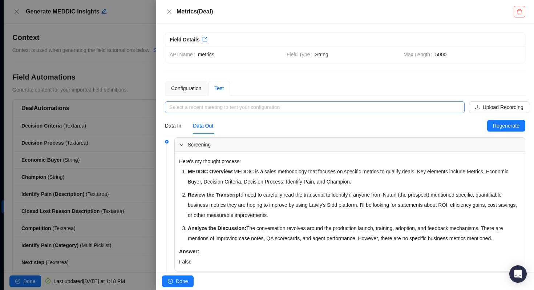
click at [250, 109] on input "search" at bounding box center [312, 107] width 287 height 11
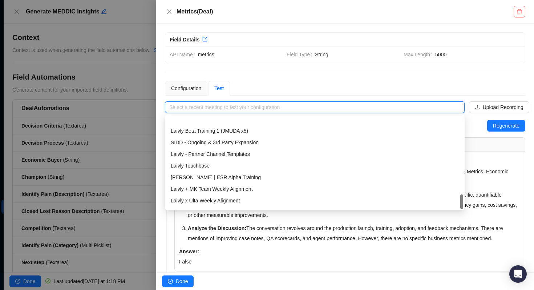
scroll to position [140, 0]
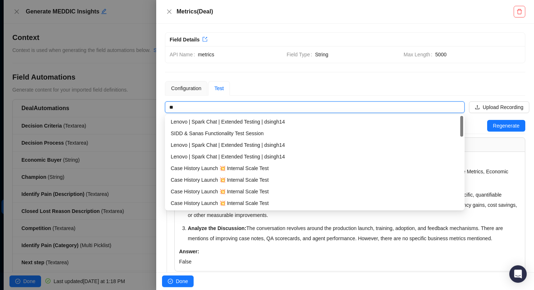
type input "*"
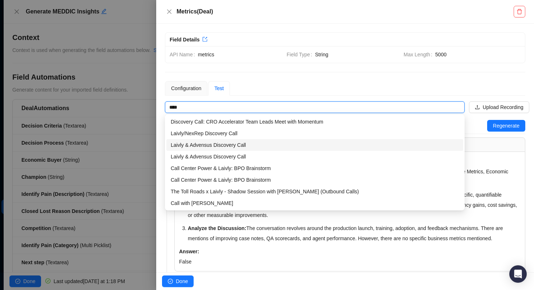
scroll to position [4, 0]
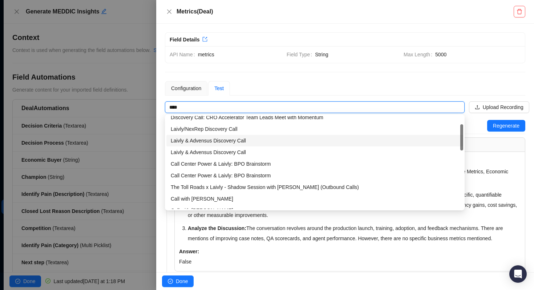
click at [223, 144] on div "Laivly & Advensus Discovery Call" at bounding box center [315, 141] width 288 height 8
type input "**********"
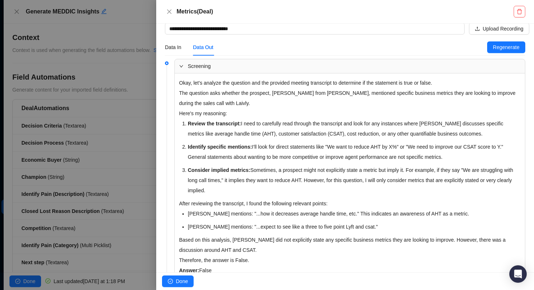
scroll to position [0, 0]
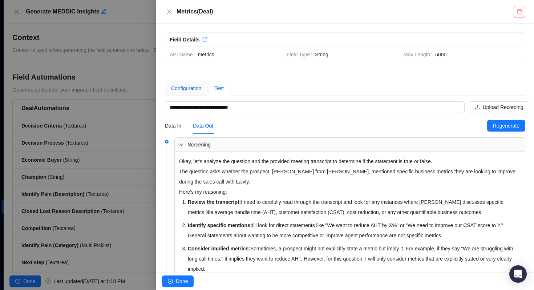
click at [188, 88] on div "Configuration" at bounding box center [186, 88] width 30 height 8
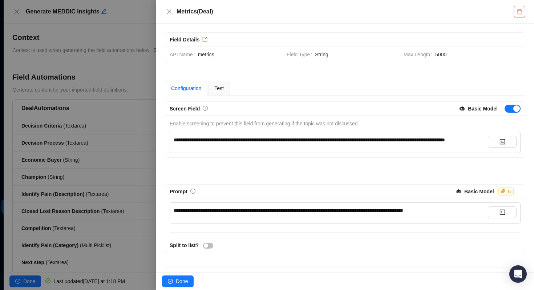
scroll to position [55, 0]
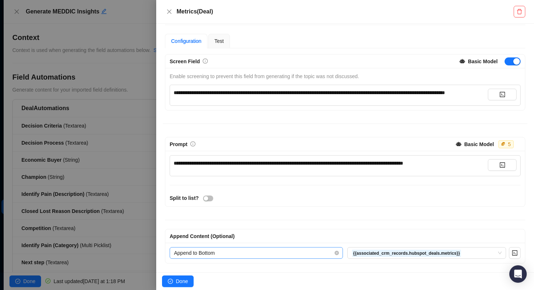
click at [208, 252] on span "Append to Bottom" at bounding box center [256, 253] width 165 height 11
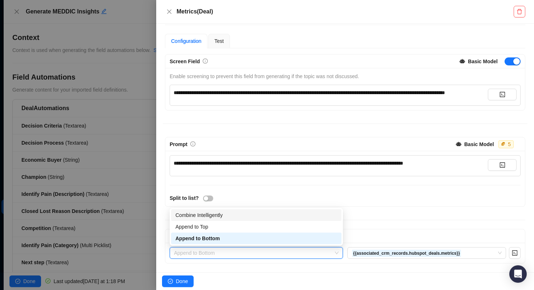
click at [205, 215] on div "Combine Intelligently" at bounding box center [257, 215] width 162 height 8
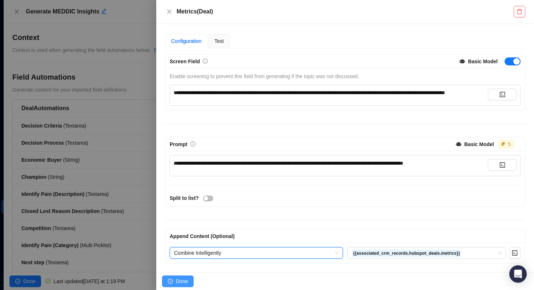
click at [182, 283] on span "Done" at bounding box center [182, 281] width 12 height 8
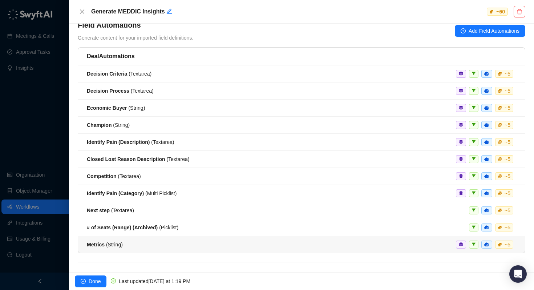
scroll to position [73, 0]
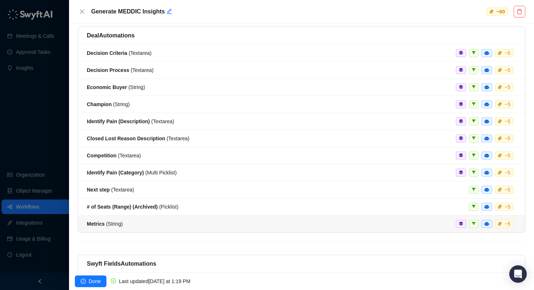
click at [109, 221] on span "Metrics ( String )" at bounding box center [105, 224] width 36 height 6
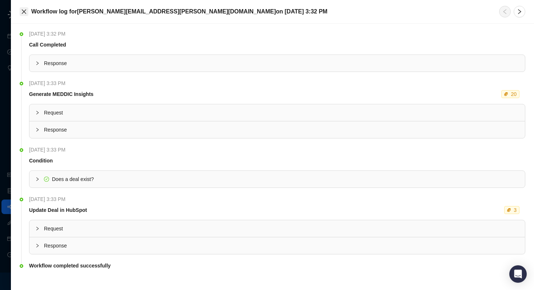
click at [25, 11] on icon "close" at bounding box center [24, 12] width 6 height 6
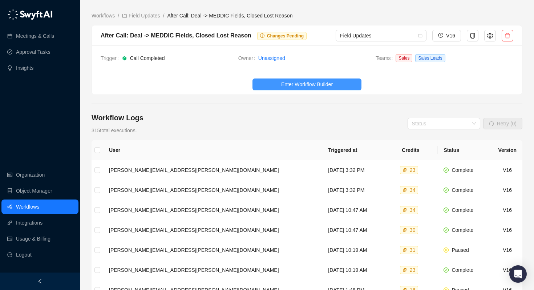
click at [305, 84] on span "Enter Workflow Builder" at bounding box center [307, 84] width 52 height 8
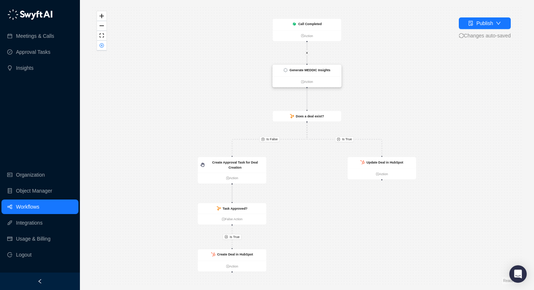
click at [303, 68] on strong "Generate MEDDIC Insights" at bounding box center [310, 70] width 41 height 4
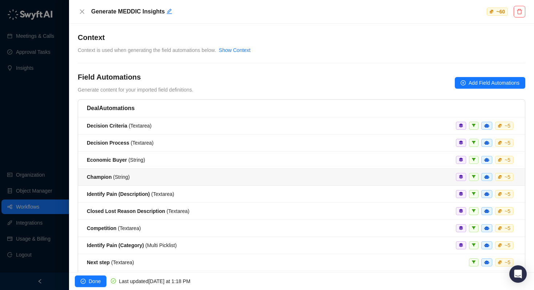
click at [132, 176] on div "Champion ( String ) ~ 5" at bounding box center [302, 177] width 430 height 8
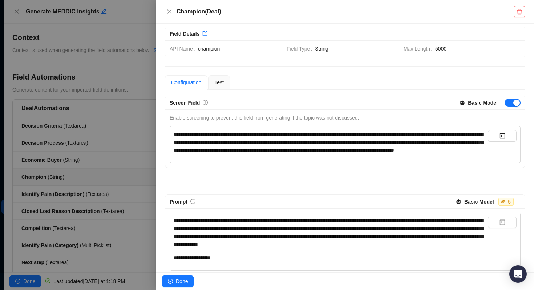
scroll to position [5, 0]
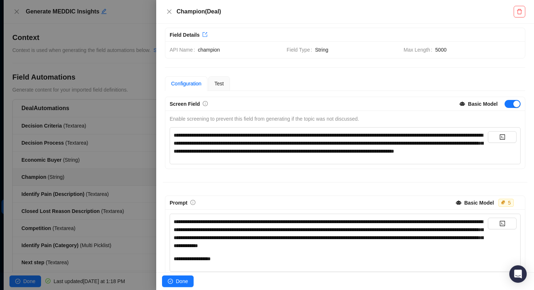
click at [123, 169] on div at bounding box center [267, 145] width 534 height 290
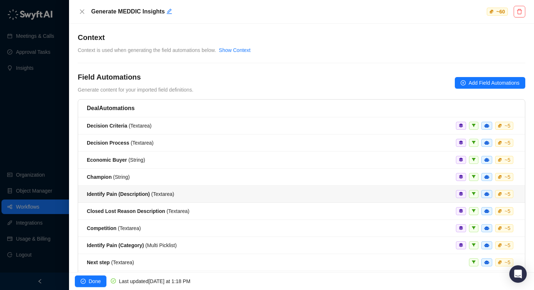
click at [167, 192] on span "Identify Pain (Description) ( Textarea )" at bounding box center [130, 194] width 87 height 6
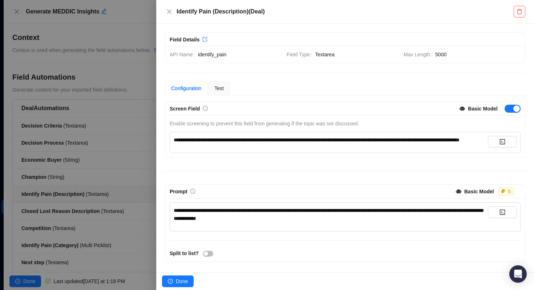
scroll to position [63, 0]
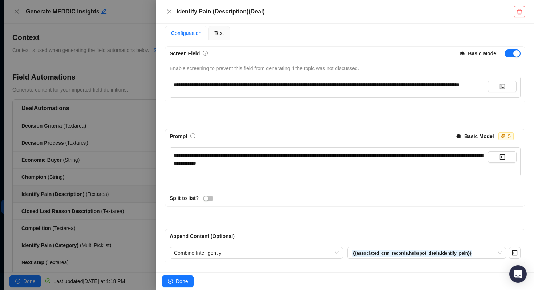
click at [131, 160] on div at bounding box center [267, 145] width 534 height 290
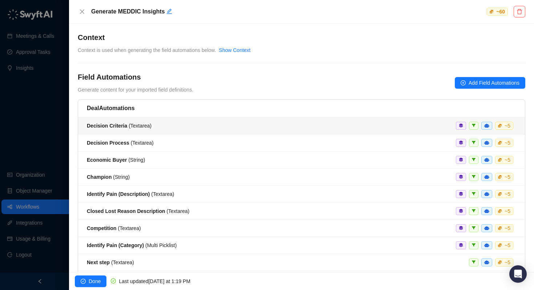
click at [128, 128] on span "Decision Criteria ( Textarea )" at bounding box center [119, 126] width 65 height 6
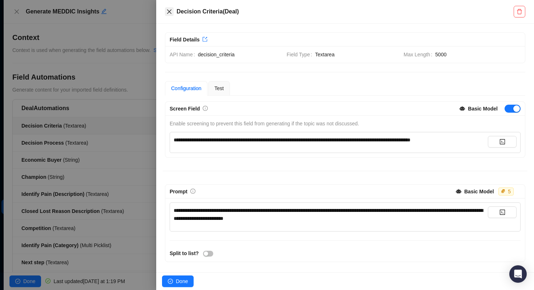
click at [169, 12] on icon "close" at bounding box center [170, 12] width 6 height 6
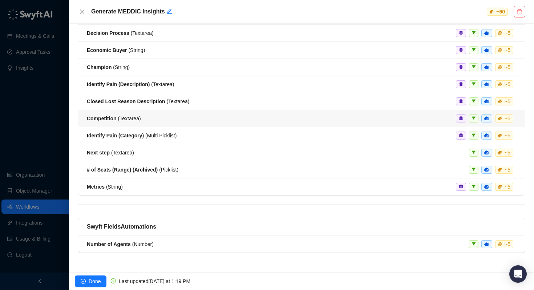
scroll to position [117, 0]
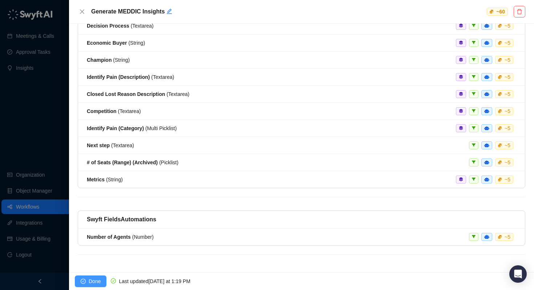
click at [92, 284] on span "Done" at bounding box center [95, 281] width 12 height 8
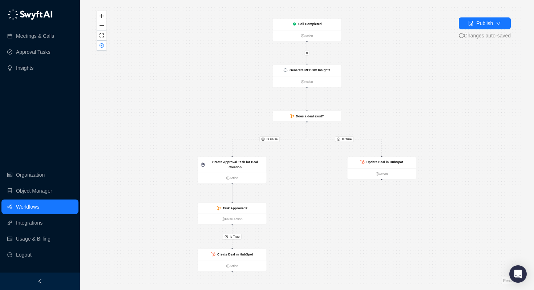
click at [39, 204] on link "Workflows" at bounding box center [27, 207] width 23 height 15
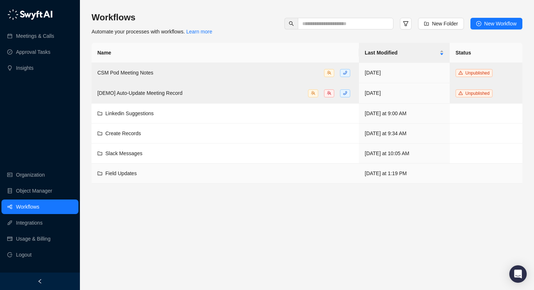
click at [113, 171] on span "Field Updates" at bounding box center [120, 174] width 31 height 6
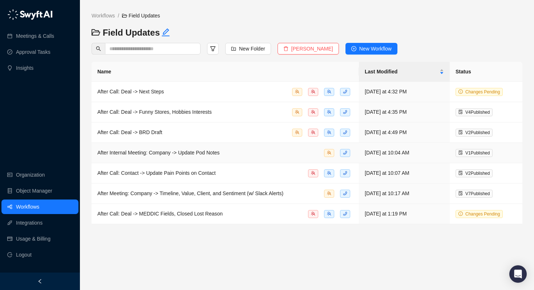
click at [186, 155] on span "After Internal Meeting: Company -> Update Pod Notes" at bounding box center [158, 153] width 123 height 6
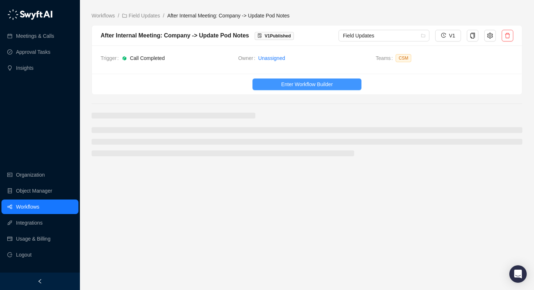
click at [301, 84] on span "Enter Workflow Builder" at bounding box center [307, 84] width 52 height 8
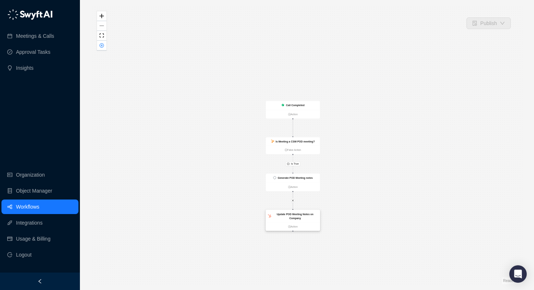
click at [293, 215] on strong "Update POD Meeting Notes on Company" at bounding box center [295, 216] width 37 height 7
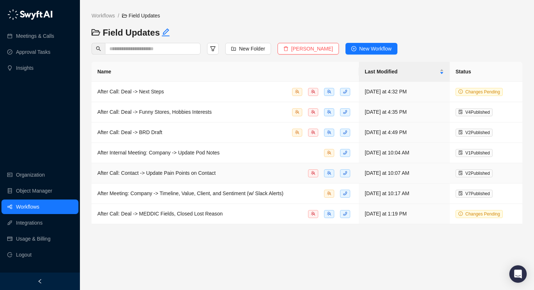
click at [177, 172] on span "After Call: Contact -> Update Pain Points on Contact" at bounding box center [156, 173] width 119 height 6
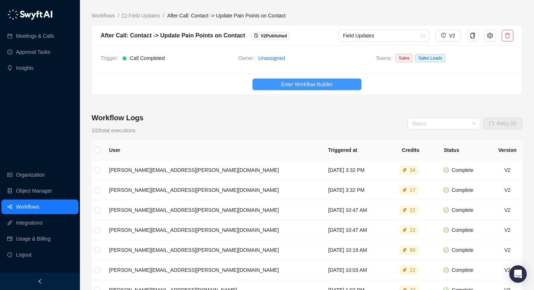
click at [283, 84] on span "Enter Workflow Builder" at bounding box center [307, 84] width 52 height 8
click at [282, 87] on span "Enter Workflow Builder" at bounding box center [307, 84] width 52 height 8
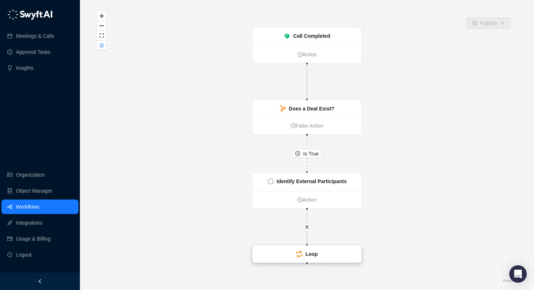
click at [304, 253] on div "Loop" at bounding box center [307, 254] width 22 height 8
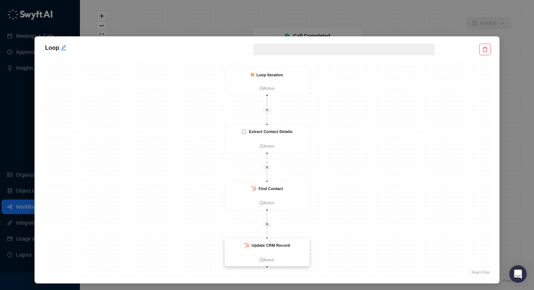
click at [267, 248] on div "Update CRM Record" at bounding box center [271, 245] width 39 height 6
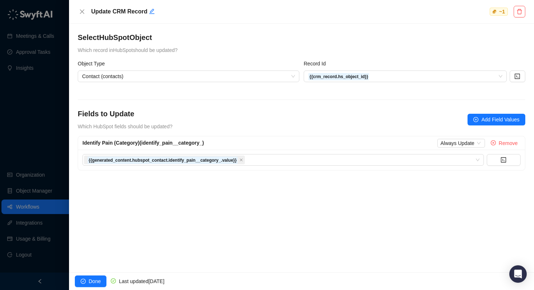
click at [24, 124] on div at bounding box center [267, 145] width 534 height 290
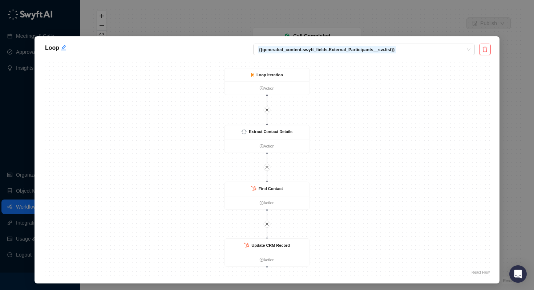
click at [443, 22] on div "Loop {{generated_content.swyft_fields.External_Participants__sw.list}} Find Con…" at bounding box center [267, 145] width 534 height 290
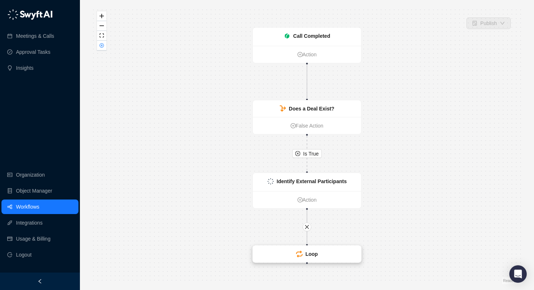
click at [313, 252] on strong "Loop" at bounding box center [312, 254] width 12 height 6
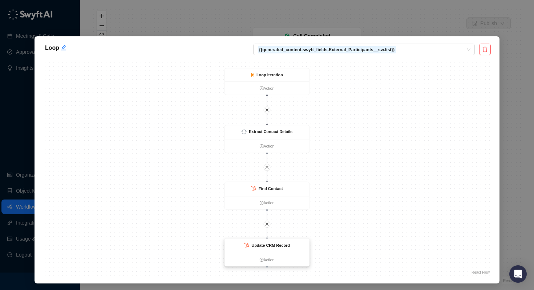
click at [265, 247] on strong "Update CRM Record" at bounding box center [271, 245] width 39 height 5
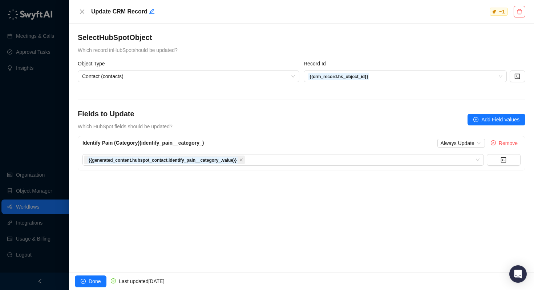
click at [33, 191] on div at bounding box center [267, 145] width 534 height 290
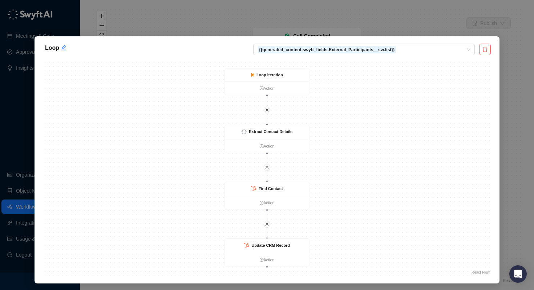
click at [383, 9] on div "Loop {{generated_content.swyft_fields.External_Participants__sw.list}} Find Con…" at bounding box center [267, 145] width 534 height 290
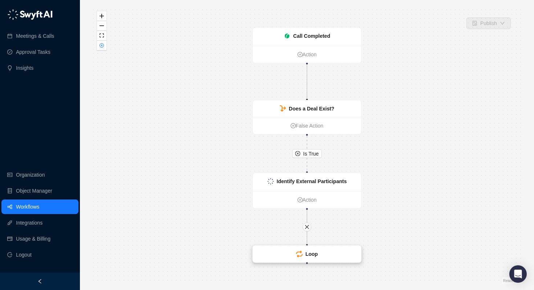
click at [294, 257] on div "Loop" at bounding box center [307, 254] width 108 height 17
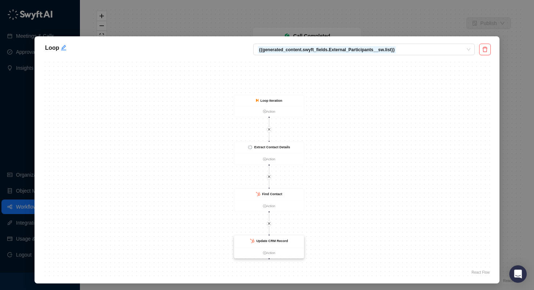
click at [269, 242] on strong "Update CRM Record" at bounding box center [273, 241] width 32 height 4
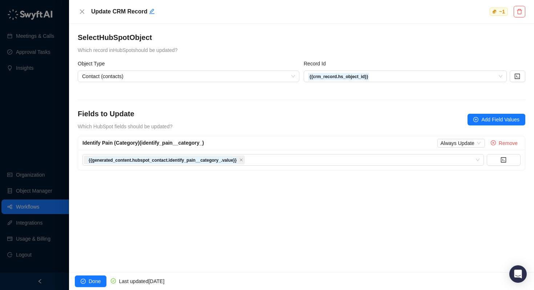
click at [27, 145] on div at bounding box center [267, 145] width 534 height 290
click at [60, 35] on div at bounding box center [267, 145] width 534 height 290
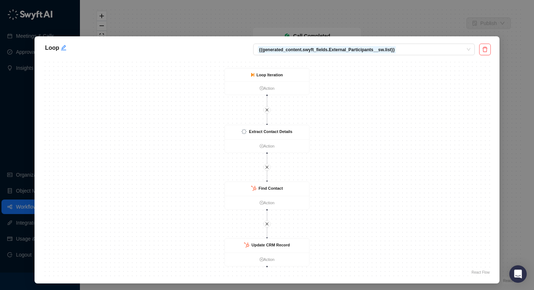
click at [148, 29] on div "Loop {{generated_content.swyft_fields.External_Participants__sw.list}} Find Con…" at bounding box center [267, 145] width 534 height 290
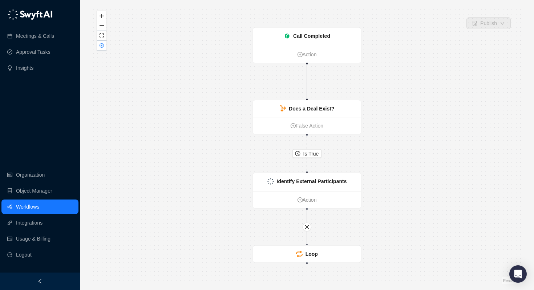
click at [32, 208] on link "Workflows" at bounding box center [27, 207] width 23 height 15
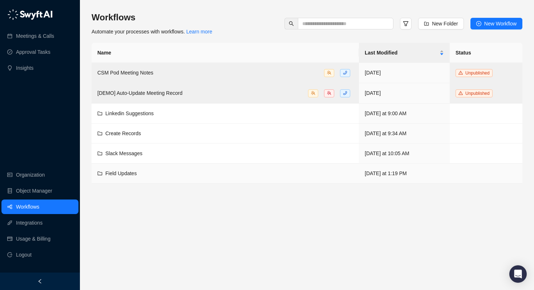
click at [120, 173] on span "Field Updates" at bounding box center [120, 174] width 31 height 6
